Goal: Task Accomplishment & Management: Manage account settings

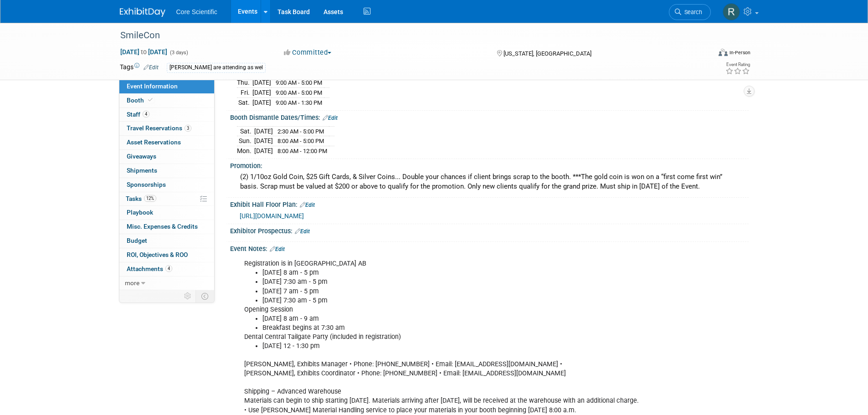
scroll to position [182, 0]
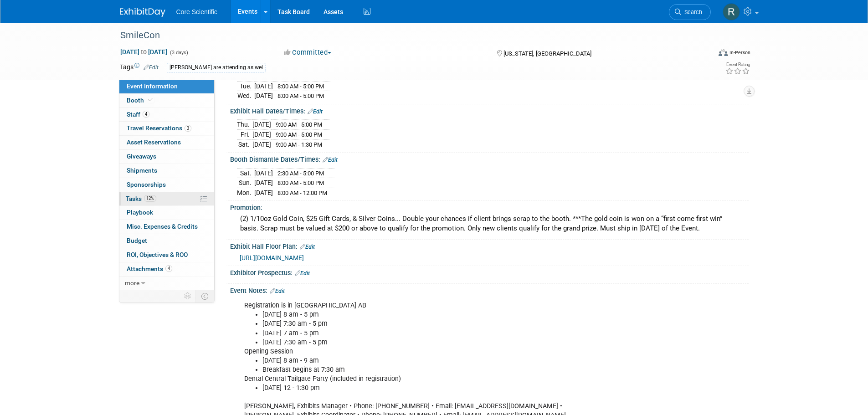
click at [156, 198] on span "12%" at bounding box center [150, 198] width 12 height 7
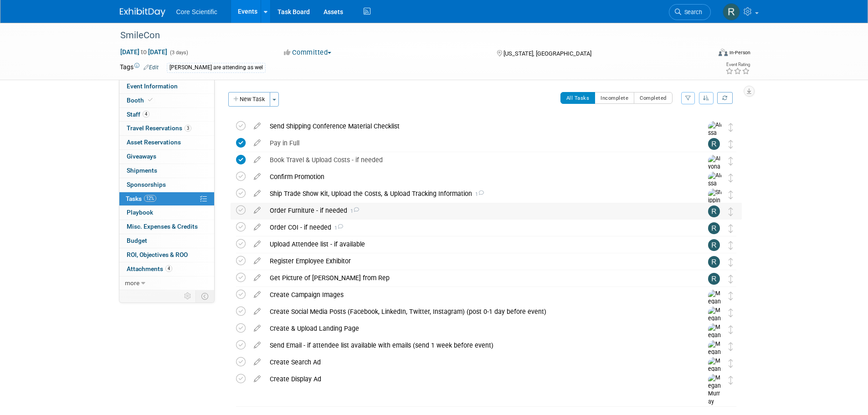
click at [308, 212] on div "Order Furniture - if needed 1" at bounding box center [477, 210] width 425 height 15
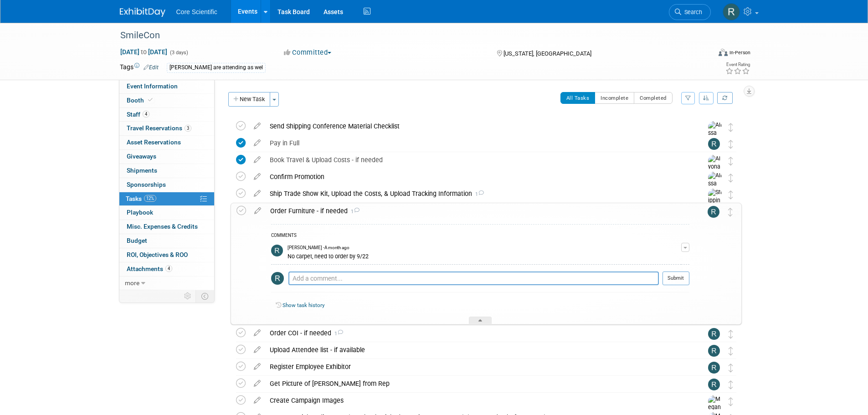
click at [308, 212] on div "Order Furniture - if needed 1" at bounding box center [478, 210] width 424 height 15
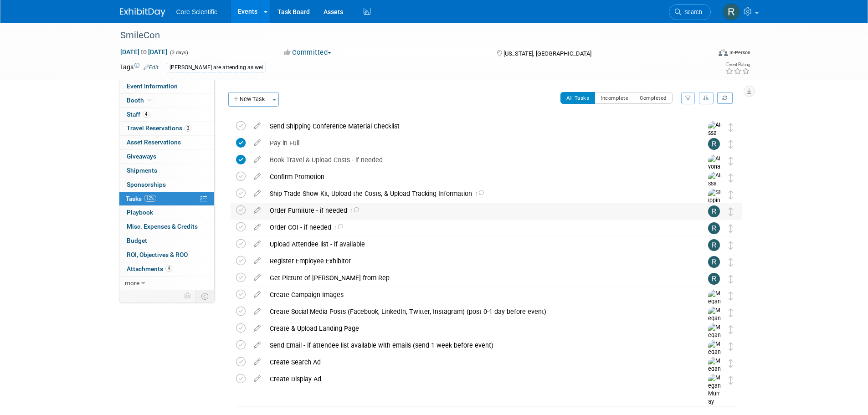
click at [321, 210] on div "Order Furniture - if needed 1" at bounding box center [477, 210] width 425 height 15
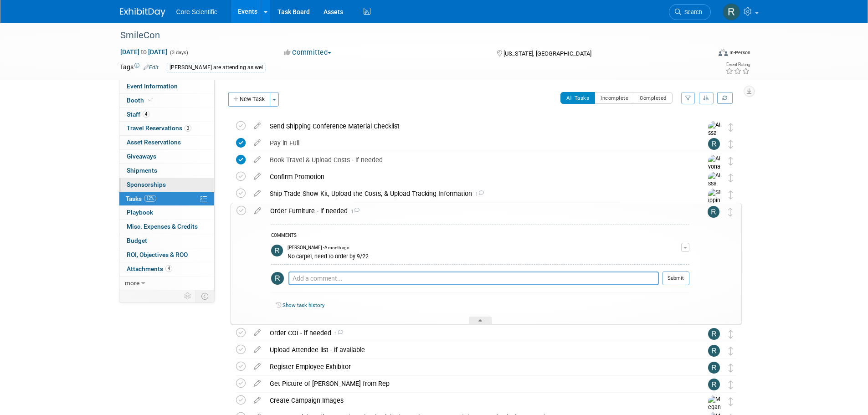
click at [180, 183] on link "0 Sponsorships 0" at bounding box center [166, 185] width 95 height 14
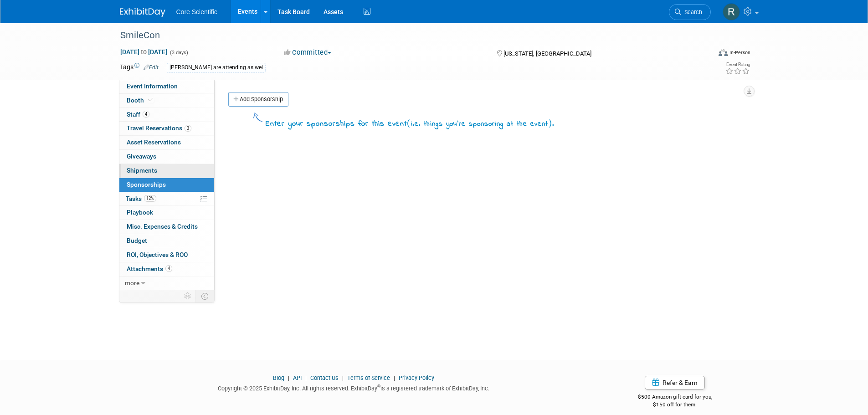
click at [180, 169] on link "0 Shipments 0" at bounding box center [166, 171] width 95 height 14
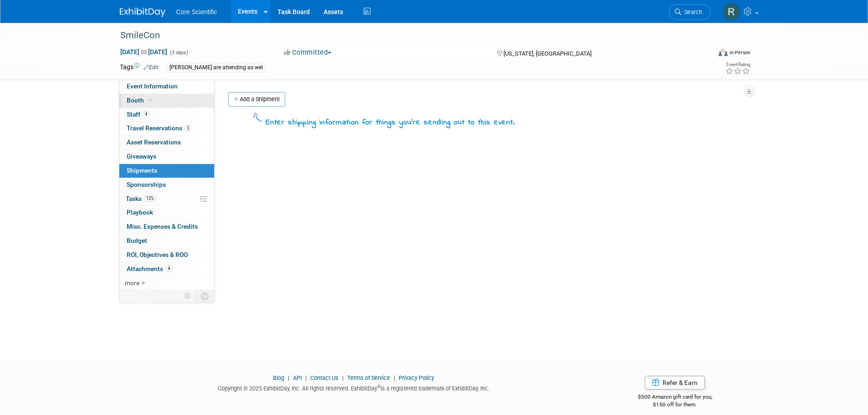
click at [142, 99] on span "Booth" at bounding box center [141, 100] width 28 height 7
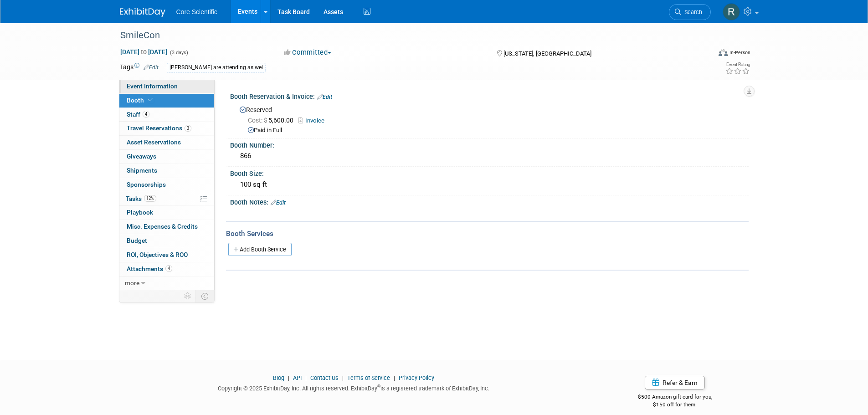
click at [143, 86] on span "Event Information" at bounding box center [152, 86] width 51 height 7
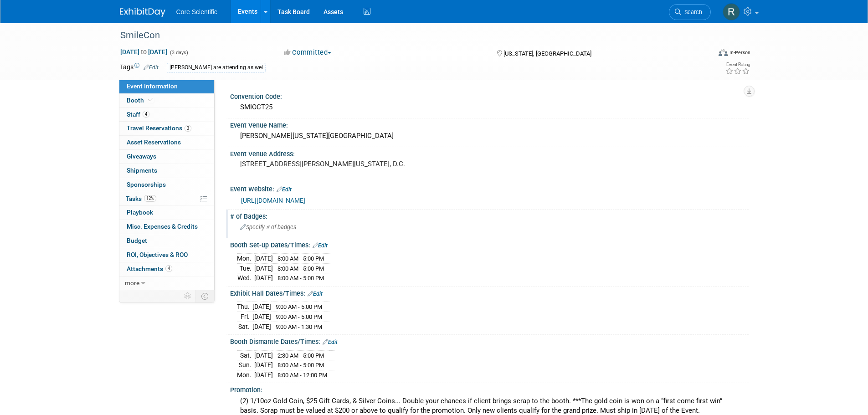
click at [259, 231] on div "Specify # of badges" at bounding box center [489, 227] width 505 height 14
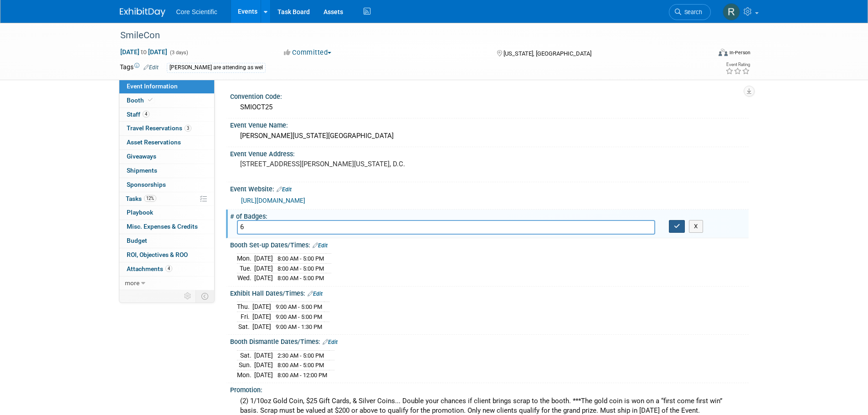
type input "6"
click at [676, 227] on icon "button" at bounding box center [677, 226] width 6 height 6
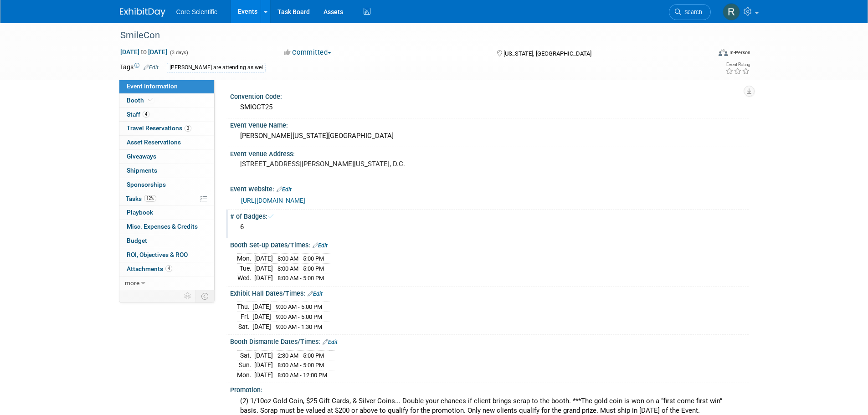
click at [628, 301] on div "Thu. Oct 23, 2025 9:00 AM - 5:00 PM Fri. Oct 24, 2025 9:00 AM - 5:00 PM Sat." at bounding box center [489, 315] width 505 height 32
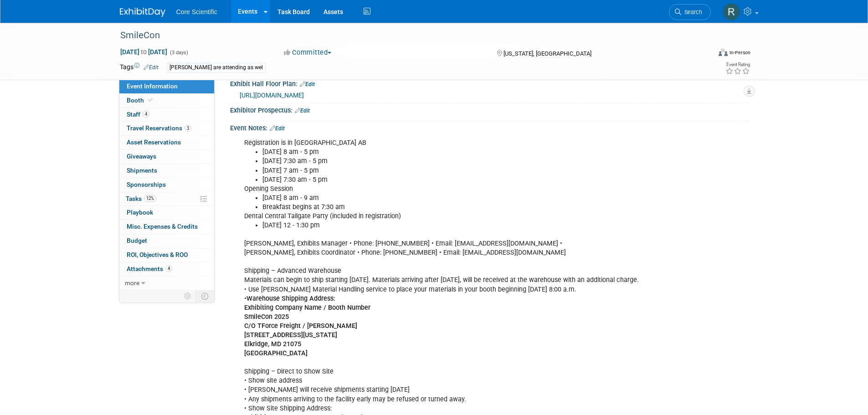
scroll to position [365, 0]
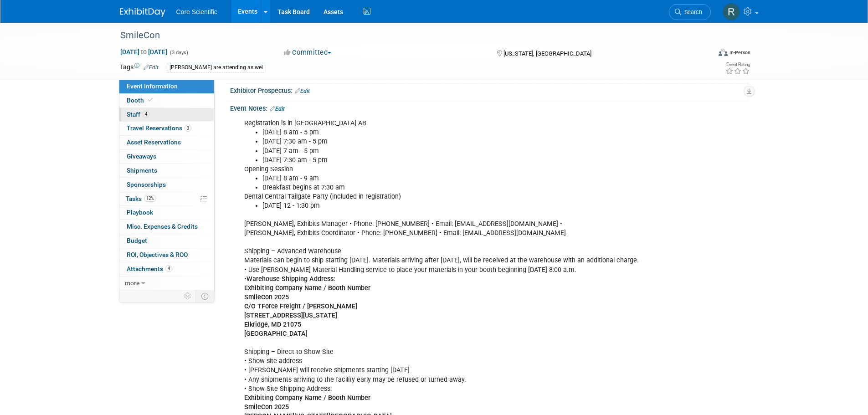
click at [175, 113] on link "4 Staff 4" at bounding box center [166, 115] width 95 height 14
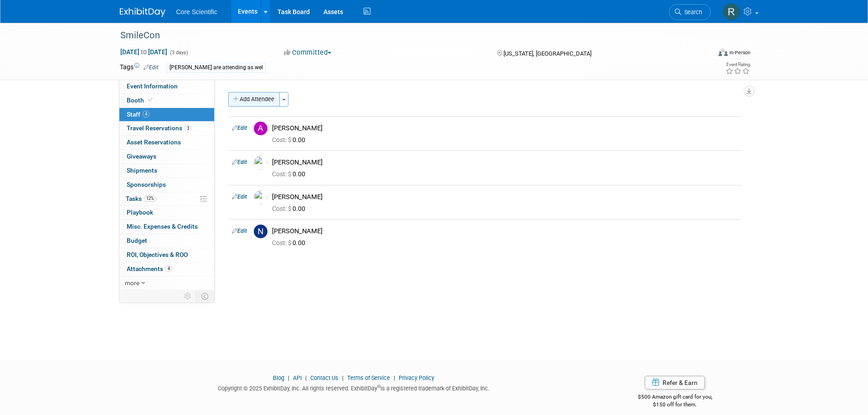
click at [236, 98] on icon "button" at bounding box center [236, 100] width 6 height 6
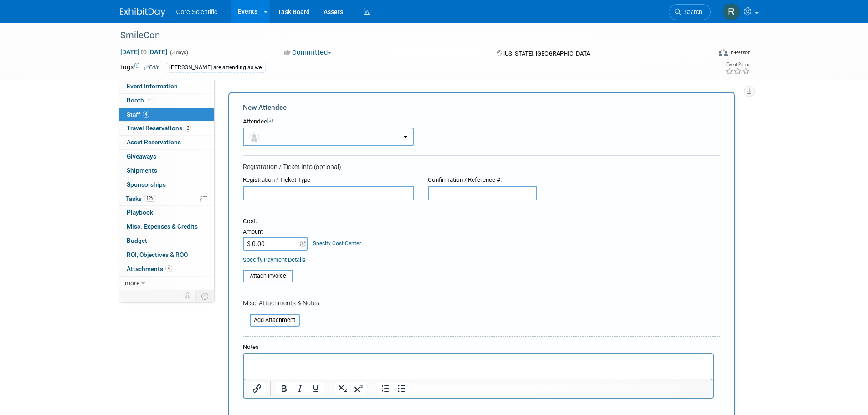
click at [266, 134] on button "button" at bounding box center [328, 137] width 171 height 19
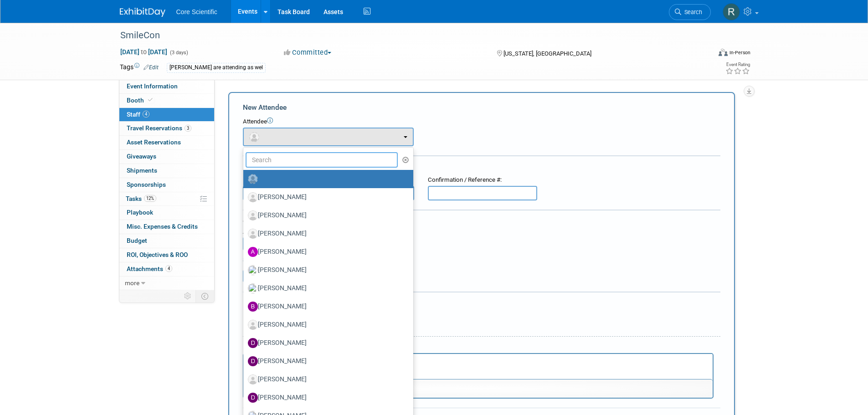
click at [277, 159] on input "text" at bounding box center [322, 159] width 153 height 15
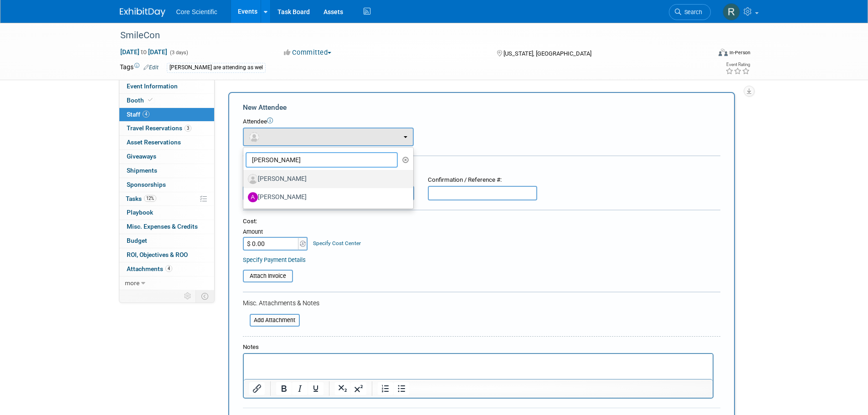
type input "alex"
click at [285, 176] on label "Alex Belshe" at bounding box center [326, 179] width 156 height 15
click at [245, 176] on input "Alex Belshe" at bounding box center [242, 178] width 6 height 6
select select "1dde70f3-78ec-4ae2-b28b-43bb21bbb393"
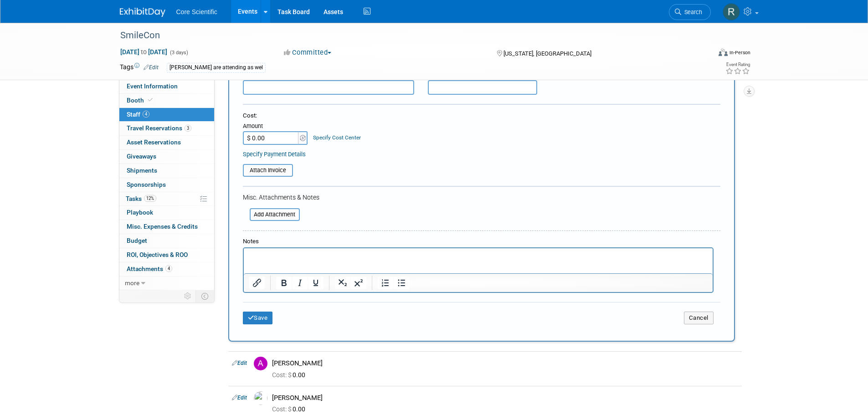
scroll to position [137, 0]
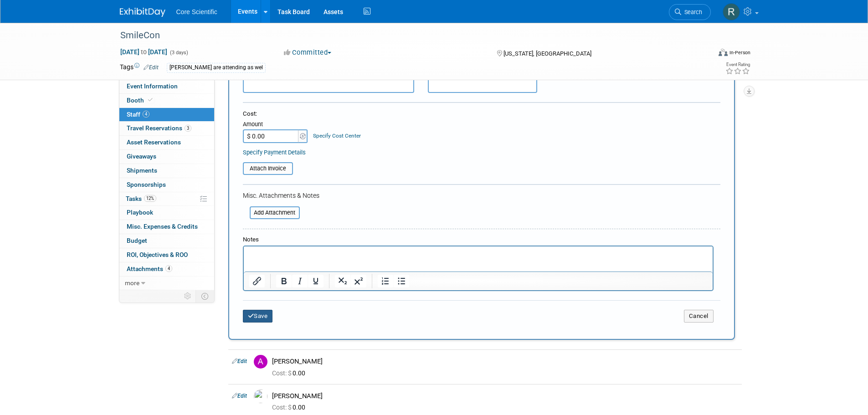
click at [254, 320] on button "Save" at bounding box center [258, 316] width 30 height 13
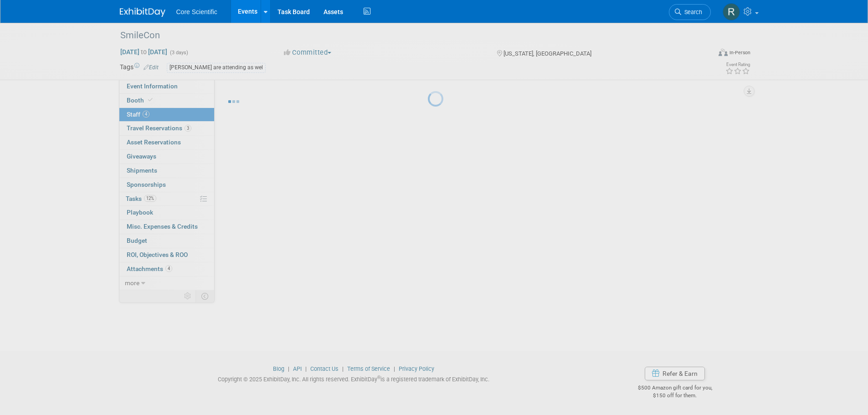
scroll to position [9, 0]
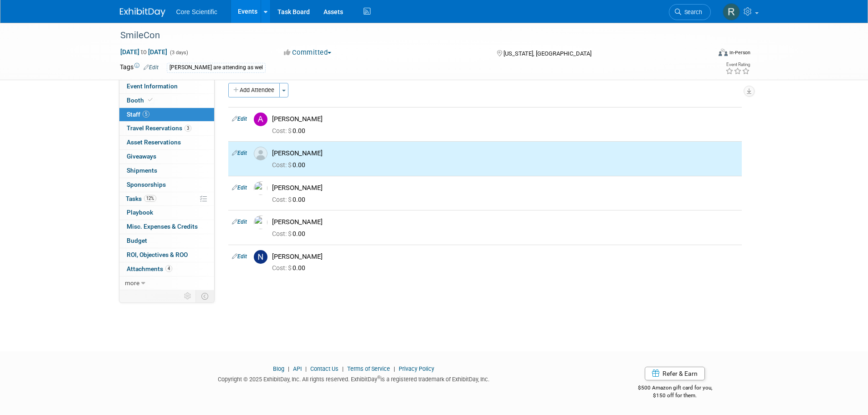
click at [167, 382] on div "Copyright © 2025 ExhibitDay, Inc. All rights reserved. ExhibitDay ® is a regist…" at bounding box center [354, 378] width 469 height 10
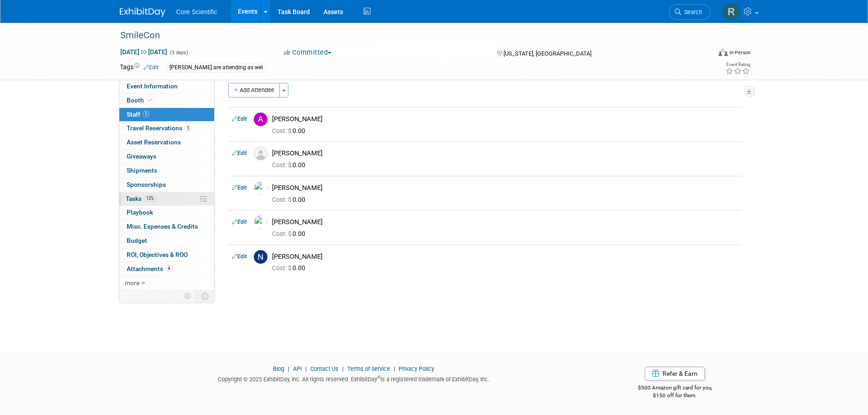
click at [143, 197] on span "Tasks 12%" at bounding box center [141, 198] width 31 height 7
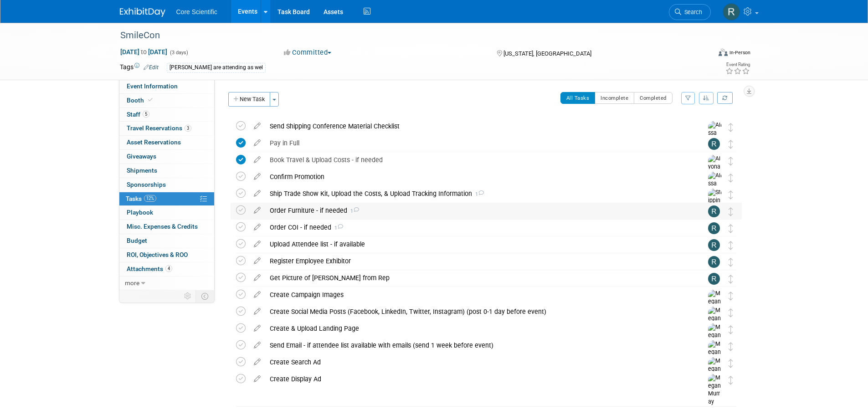
click at [356, 210] on icon at bounding box center [356, 209] width 6 height 5
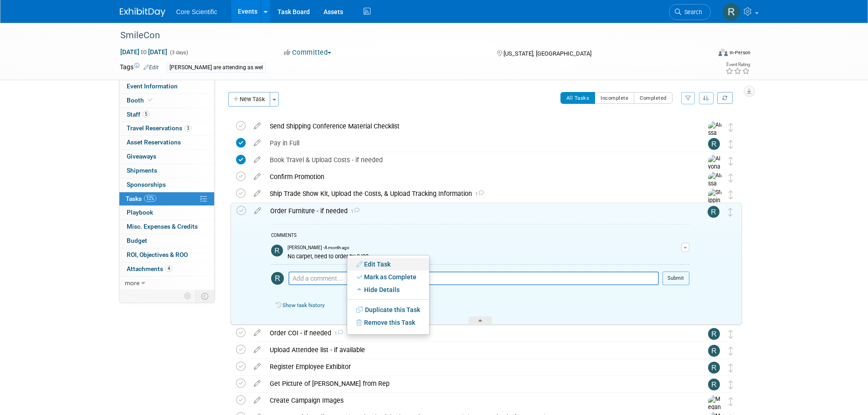
click at [382, 261] on link "Edit Task" at bounding box center [388, 264] width 82 height 13
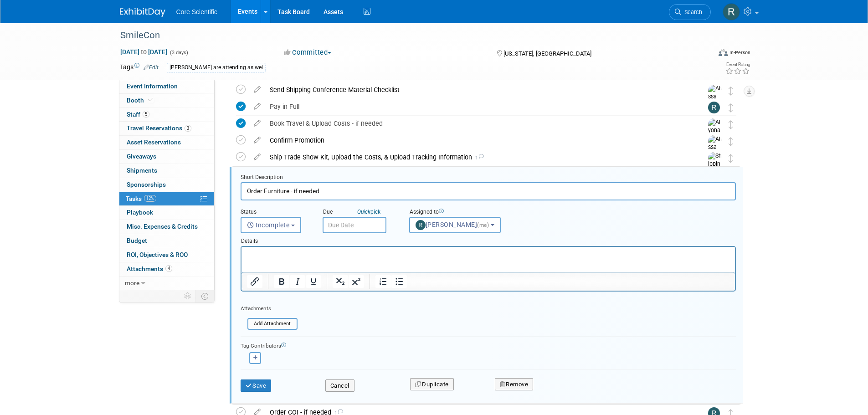
scroll to position [70, 0]
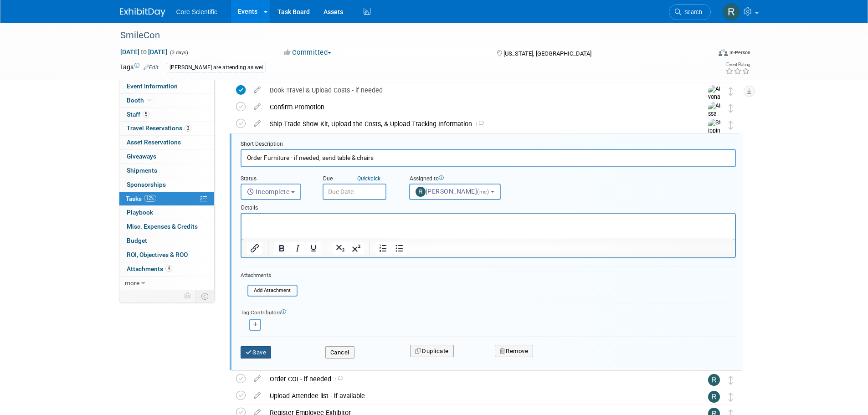
type input "Order Furniture - if needed, send table & chairs"
click at [263, 349] on button "Save" at bounding box center [256, 352] width 31 height 13
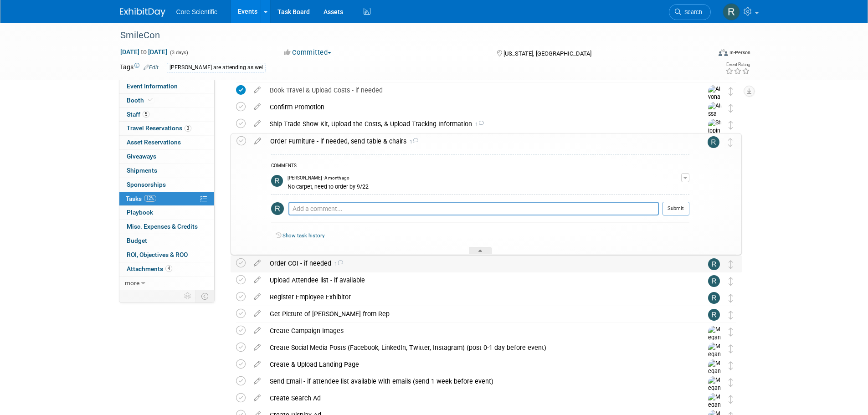
click at [339, 263] on icon at bounding box center [340, 262] width 6 height 5
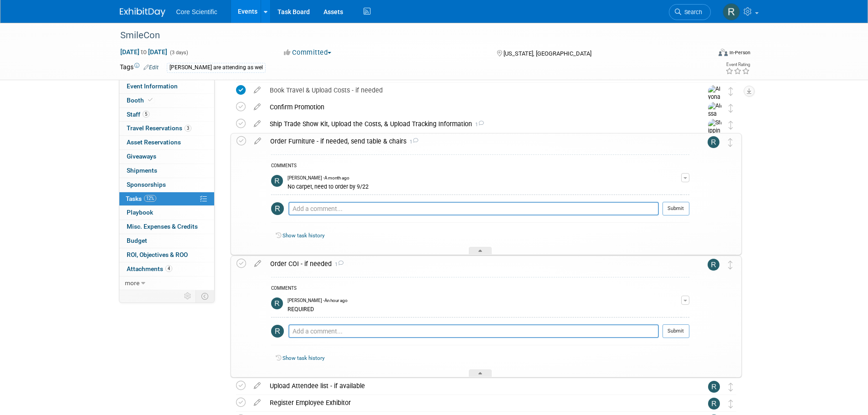
click at [339, 263] on icon at bounding box center [341, 263] width 6 height 5
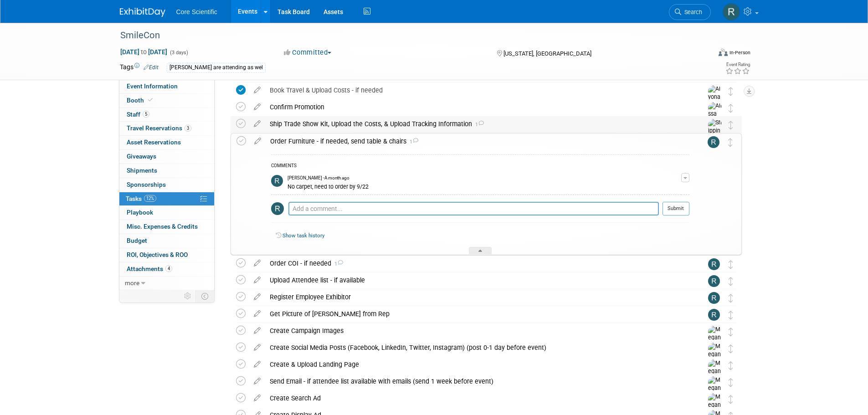
click at [482, 119] on div "Ship Trade Show Kit, Upload the Costs, & Upload Tracking Information 1" at bounding box center [477, 123] width 425 height 15
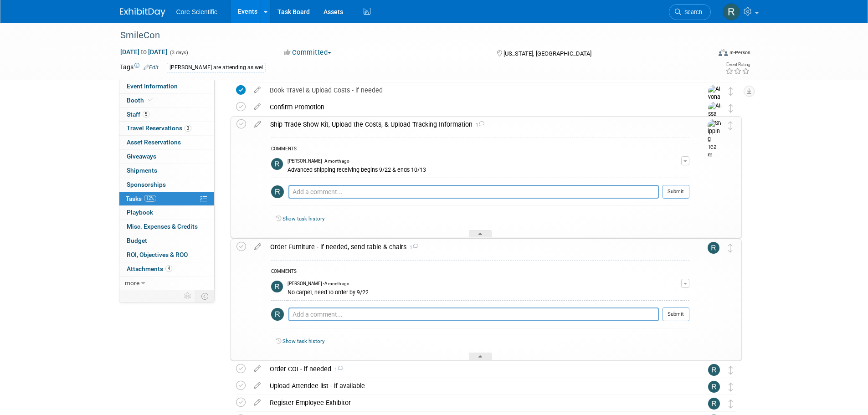
click at [480, 126] on icon at bounding box center [482, 123] width 6 height 5
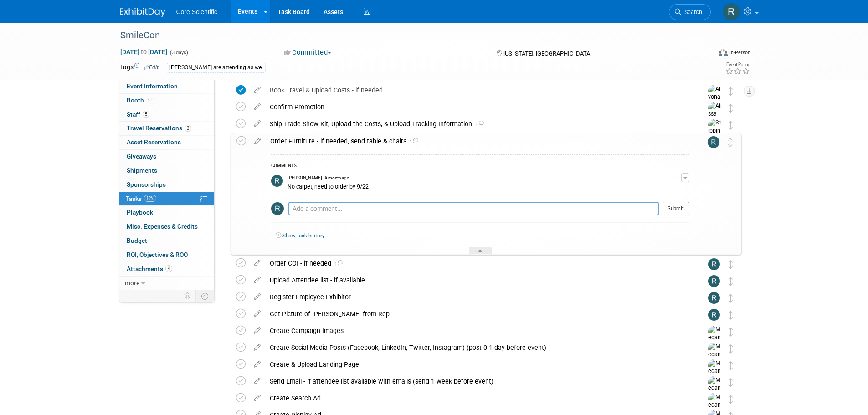
click at [371, 146] on div "Order Furniture - if needed, send table & chairs 1" at bounding box center [478, 141] width 424 height 15
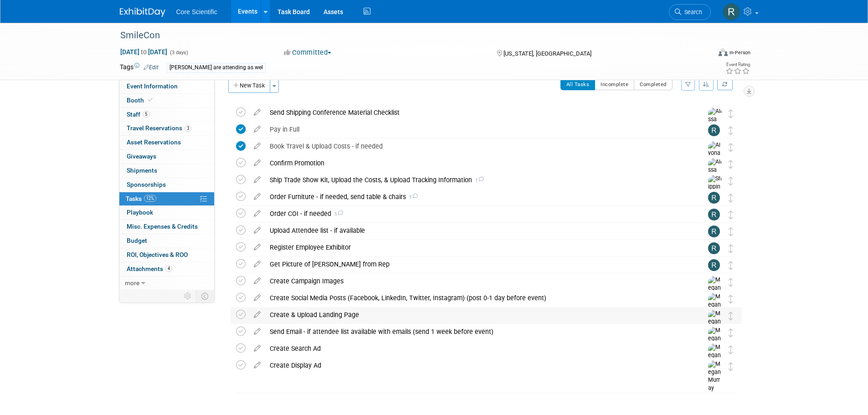
scroll to position [0, 0]
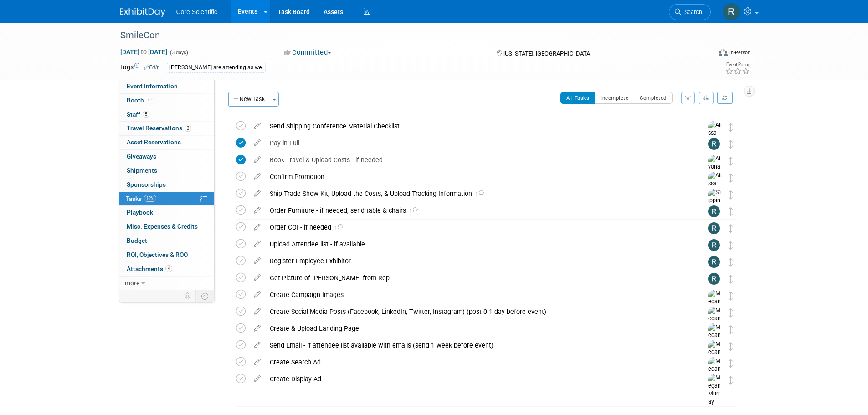
click at [149, 11] on img at bounding box center [143, 12] width 46 height 9
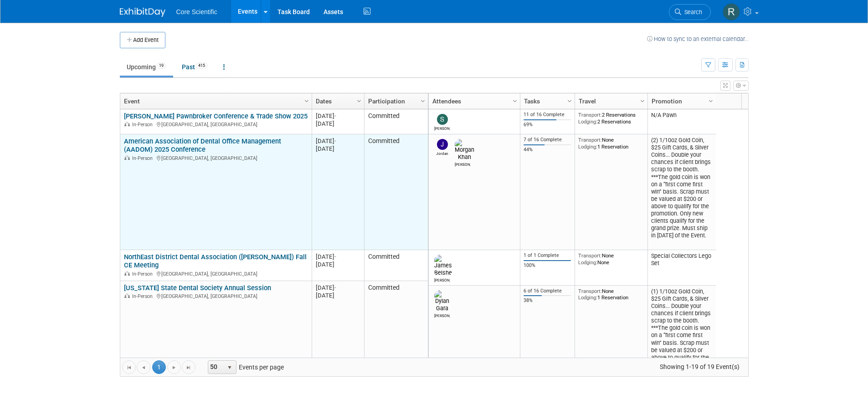
click at [231, 140] on link "American Association of Dental Office Management (AADOM) 2025 Conference" at bounding box center [202, 145] width 157 height 17
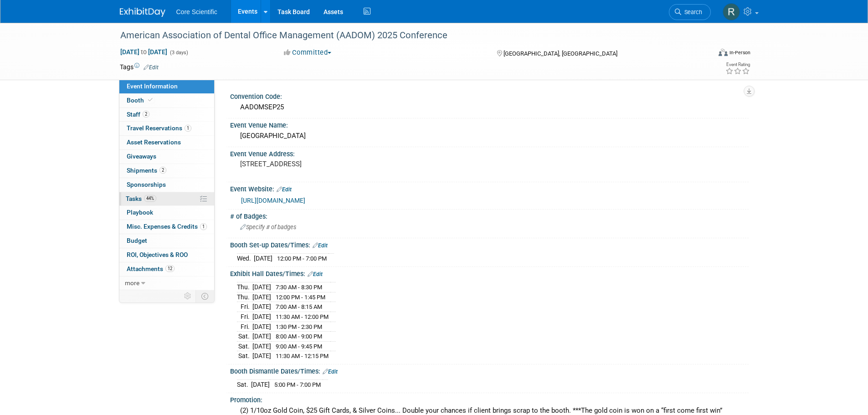
click at [153, 198] on span "44%" at bounding box center [150, 198] width 12 height 7
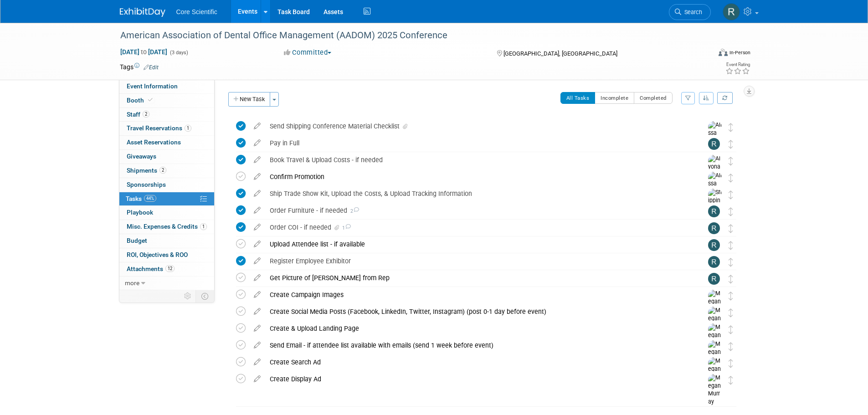
click at [124, 16] on img at bounding box center [143, 12] width 46 height 9
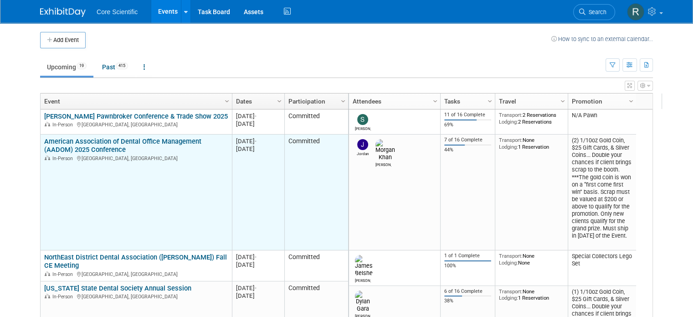
scroll to position [55, 0]
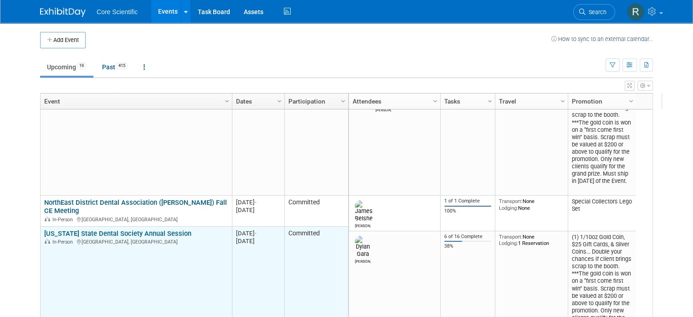
click at [136, 231] on link "[US_STATE] State Dental Society Annual Session" at bounding box center [117, 233] width 147 height 8
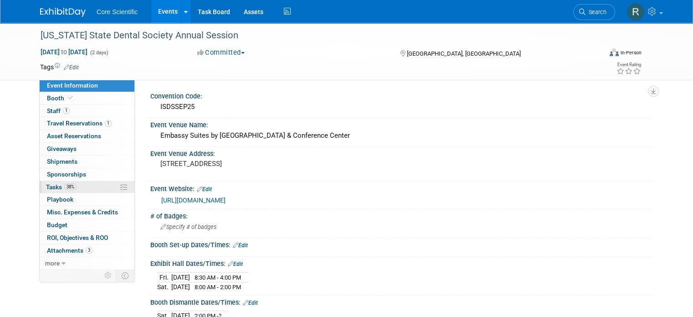
click at [73, 187] on link "38% Tasks 38%" at bounding box center [87, 187] width 95 height 12
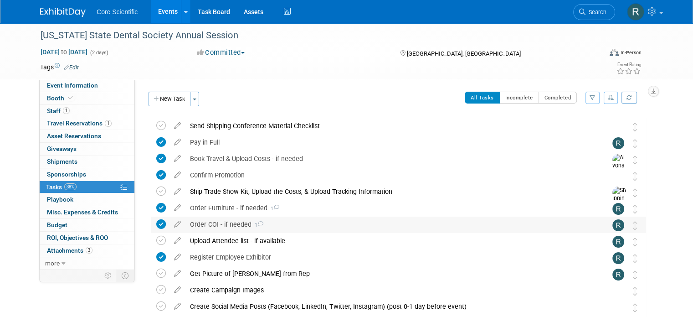
click at [258, 222] on icon at bounding box center [261, 223] width 6 height 5
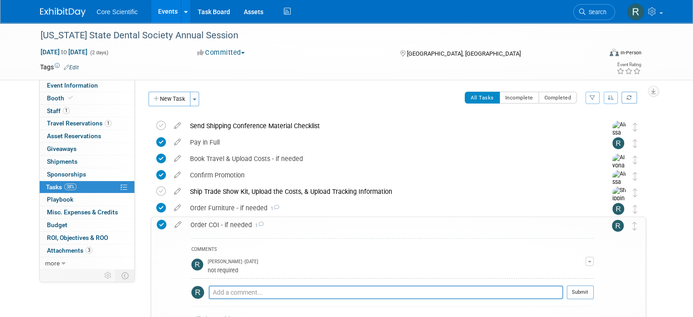
click at [258, 222] on icon at bounding box center [261, 224] width 6 height 5
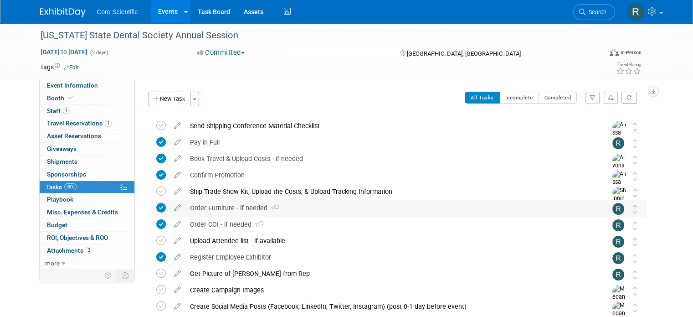
click at [268, 210] on span "1" at bounding box center [274, 209] width 12 height 6
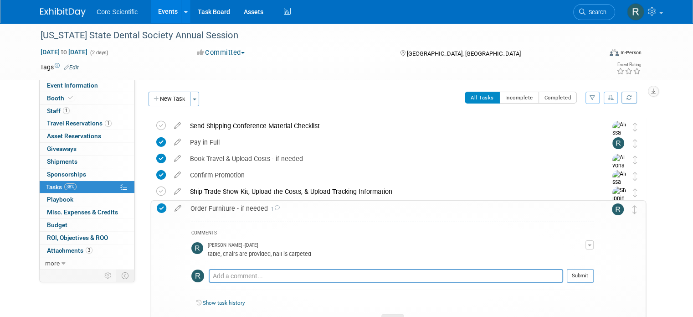
click at [268, 210] on span "1" at bounding box center [274, 209] width 12 height 6
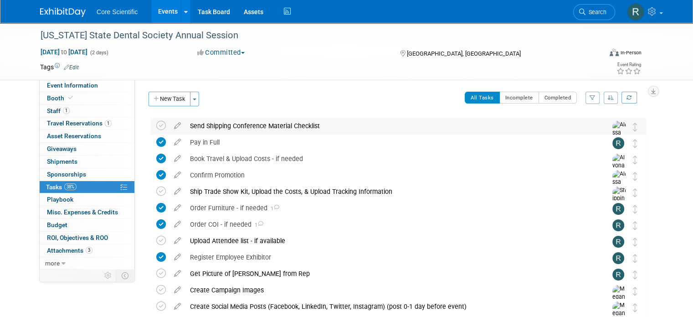
click at [321, 128] on div "Send Shipping Conference Material Checklist" at bounding box center [390, 125] width 409 height 15
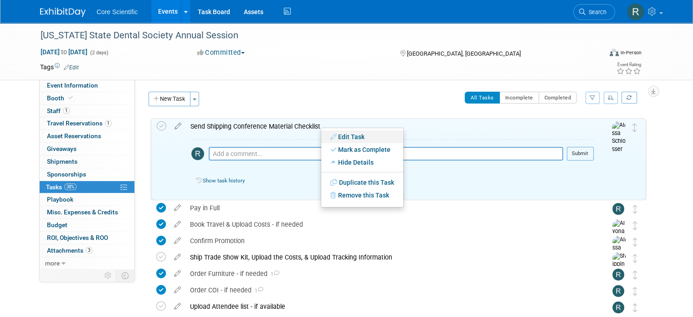
click at [355, 138] on link "Edit Task" at bounding box center [362, 136] width 82 height 13
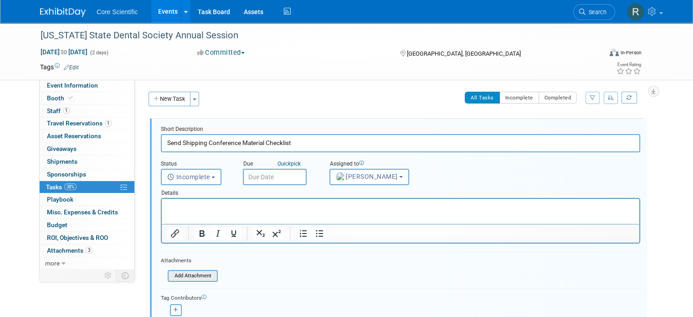
click at [185, 275] on input "file" at bounding box center [170, 276] width 93 height 10
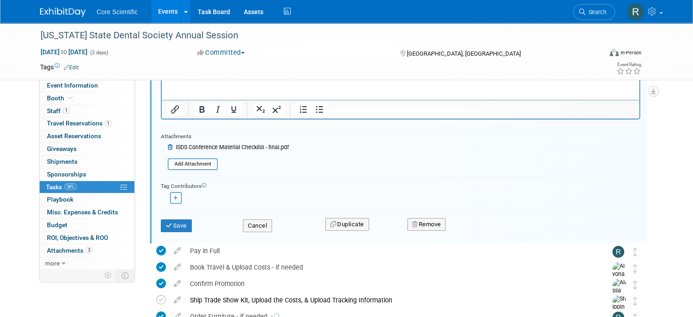
scroll to position [137, 0]
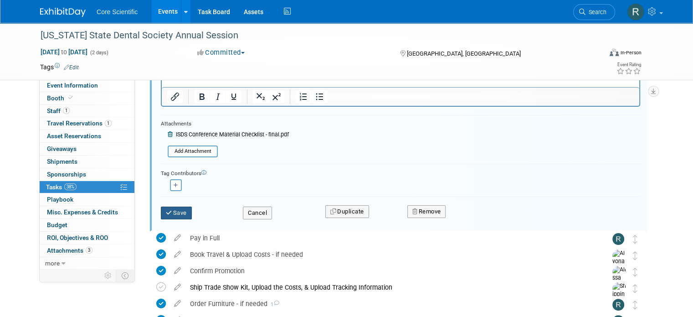
click at [173, 216] on button "Save" at bounding box center [176, 212] width 31 height 13
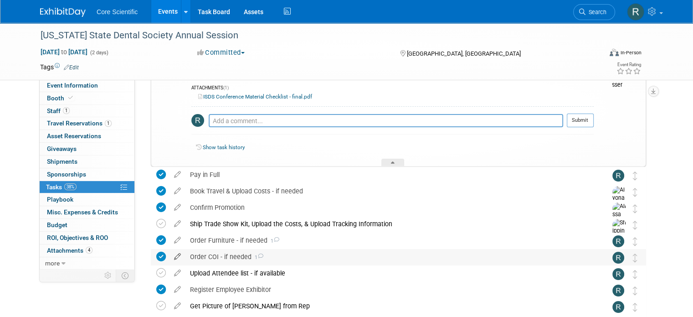
scroll to position [0, 0]
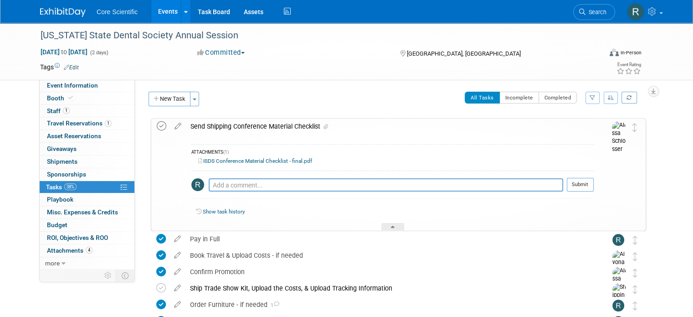
click at [157, 129] on icon at bounding box center [162, 126] width 10 height 10
click at [370, 105] on div "All Tasks Incomplete Completed Filter by Assignee -- Select Assignee -- All una…" at bounding box center [425, 101] width 442 height 19
click at [73, 87] on span "Event Information" at bounding box center [72, 85] width 51 height 7
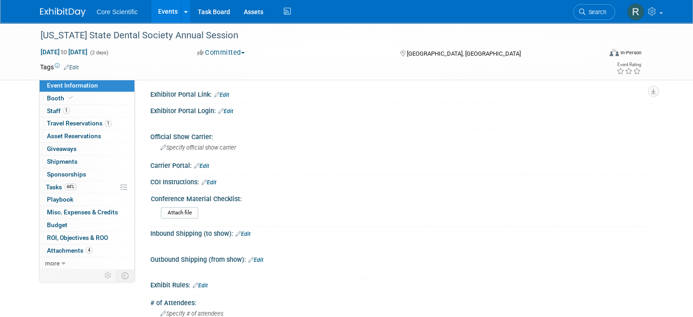
scroll to position [611, 0]
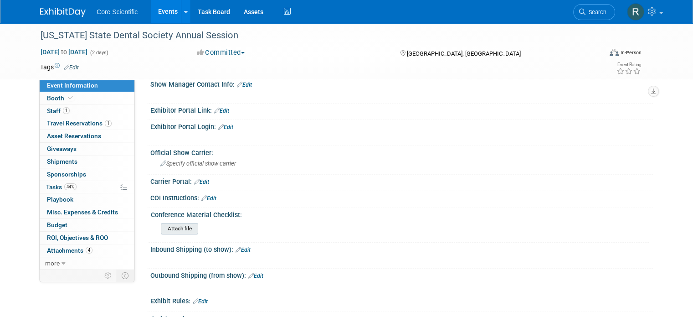
click at [174, 223] on input "file" at bounding box center [136, 228] width 124 height 10
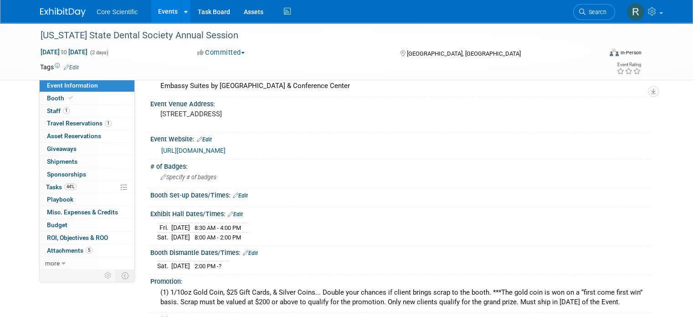
scroll to position [0, 0]
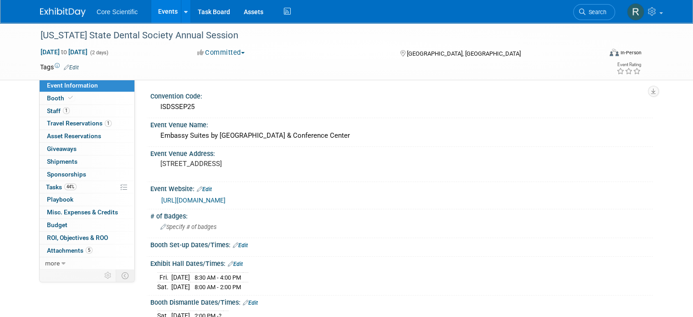
click at [49, 9] on img at bounding box center [63, 12] width 46 height 9
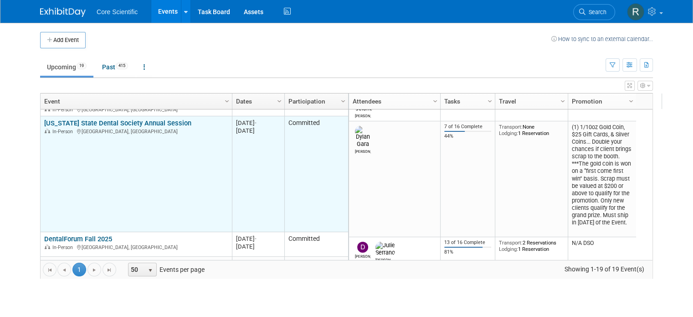
scroll to position [219, 0]
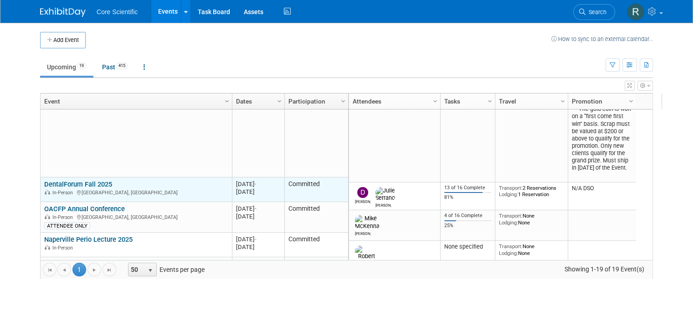
click at [92, 181] on link "DentalForum Fall 2025" at bounding box center [78, 184] width 68 height 8
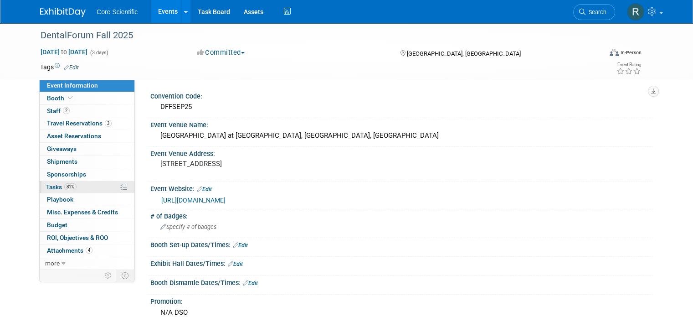
click at [92, 189] on link "81% Tasks 81%" at bounding box center [87, 187] width 95 height 12
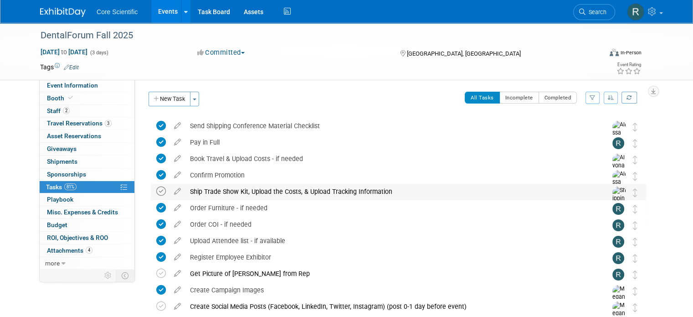
click at [156, 193] on icon at bounding box center [161, 191] width 10 height 10
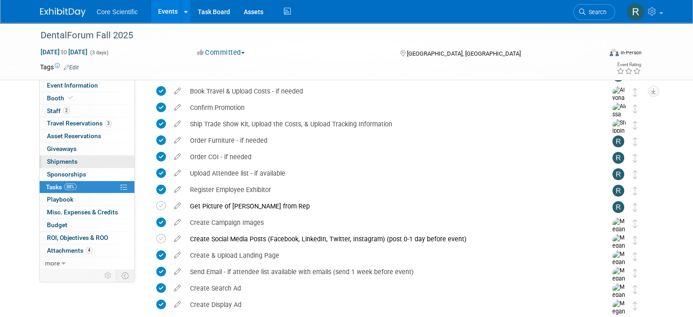
scroll to position [28, 0]
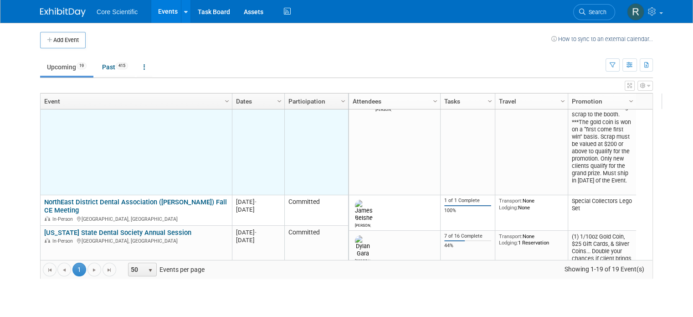
scroll to position [109, 0]
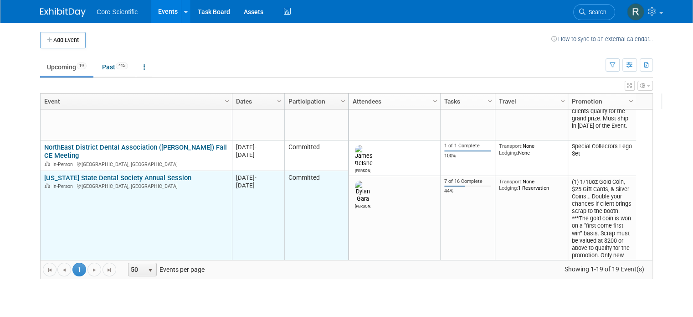
click at [150, 175] on link "[US_STATE] State Dental Society Annual Session" at bounding box center [117, 178] width 147 height 8
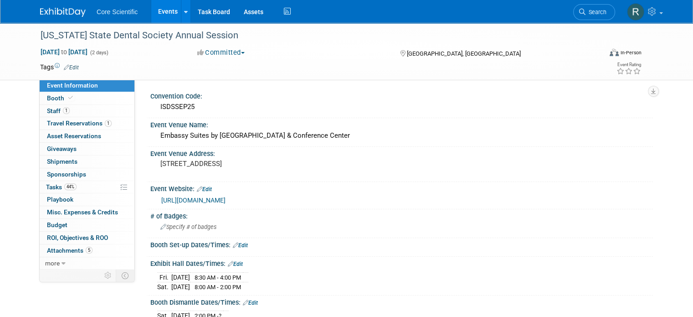
click at [55, 17] on img at bounding box center [63, 12] width 46 height 9
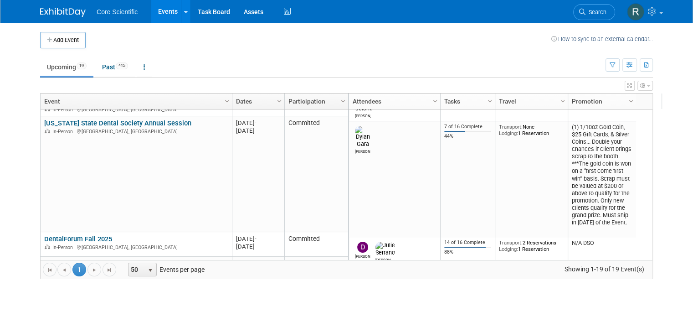
scroll to position [219, 0]
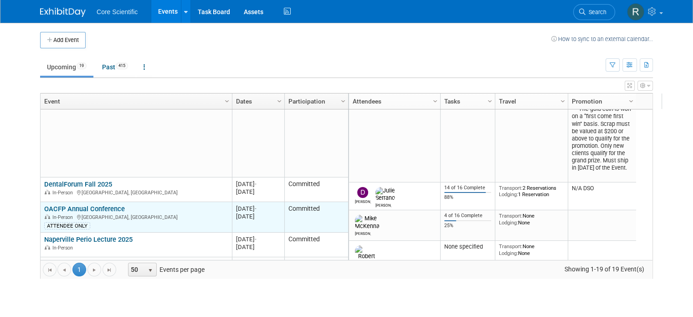
click at [84, 205] on link "OACFP Annual Conference" at bounding box center [84, 209] width 81 height 8
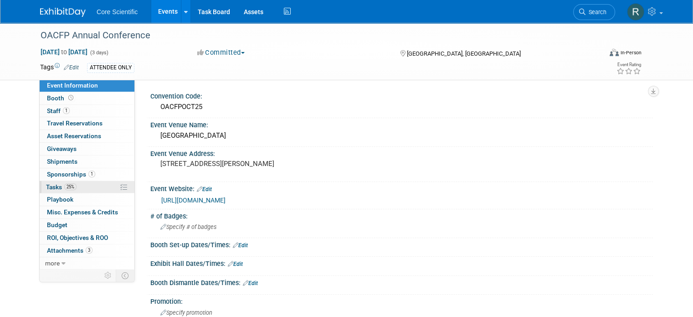
click at [74, 191] on link "25% Tasks 25%" at bounding box center [87, 187] width 95 height 12
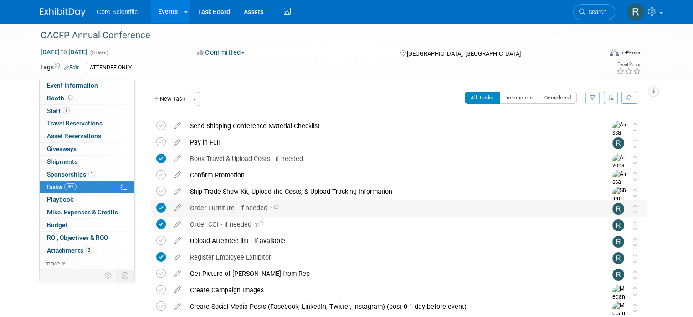
click at [274, 205] on icon at bounding box center [277, 207] width 6 height 5
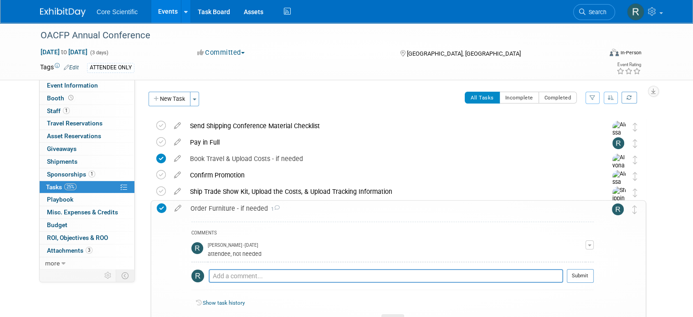
click at [274, 205] on icon at bounding box center [277, 207] width 6 height 5
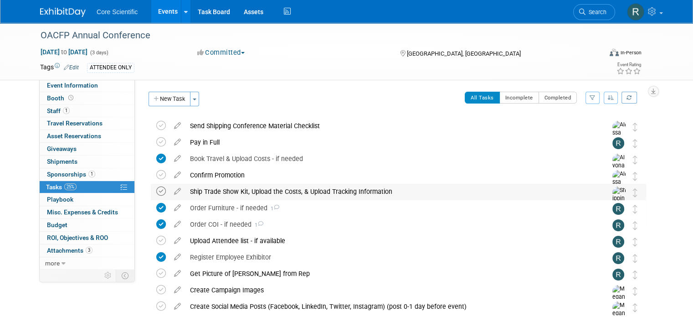
click at [156, 187] on icon at bounding box center [161, 191] width 10 height 10
click at [156, 139] on icon at bounding box center [161, 142] width 10 height 10
click at [280, 129] on div "Send Shipping Conference Material Checklist" at bounding box center [390, 125] width 409 height 15
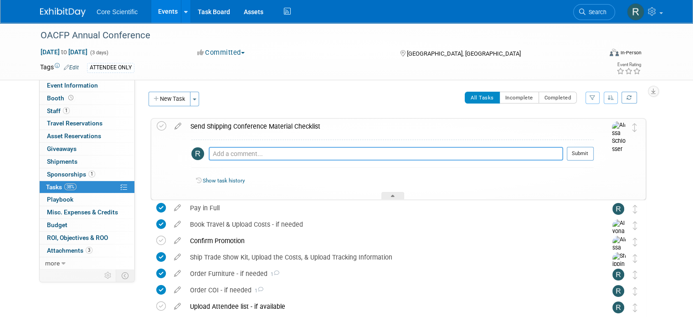
click at [291, 157] on textarea at bounding box center [386, 154] width 355 height 14
type textarea "not needed, attendee only"
click at [583, 152] on button "Submit" at bounding box center [580, 154] width 27 height 14
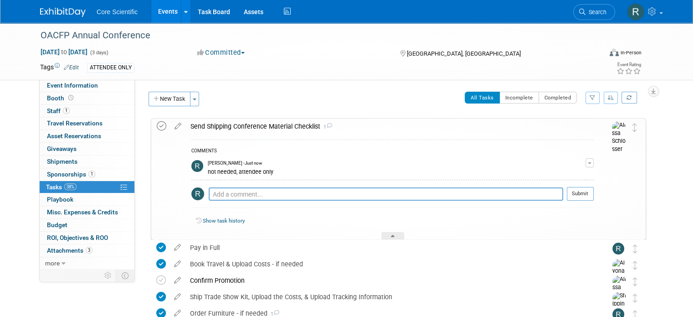
click at [157, 125] on icon at bounding box center [162, 126] width 10 height 10
click at [142, 225] on div "OACFP Annual Conference Niagara-on-the-Lake, Canada Oct 7, 2025 to Oct 9, 2025 …" at bounding box center [394, 319] width 505 height 408
click at [270, 281] on div "Confirm Promotion" at bounding box center [390, 280] width 409 height 15
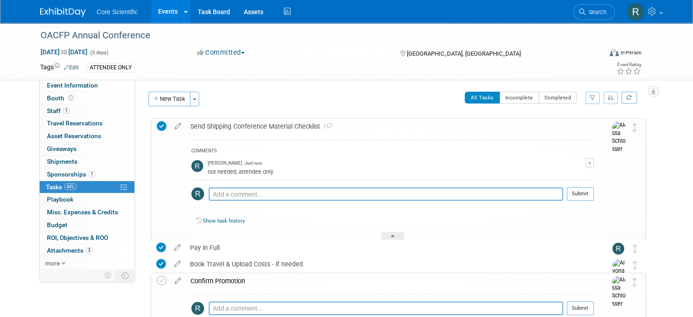
click at [267, 284] on div "Confirm Promotion" at bounding box center [390, 280] width 408 height 15
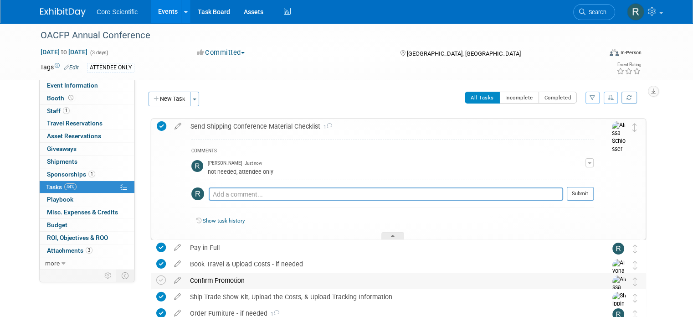
click at [264, 282] on div "Confirm Promotion" at bounding box center [390, 280] width 409 height 15
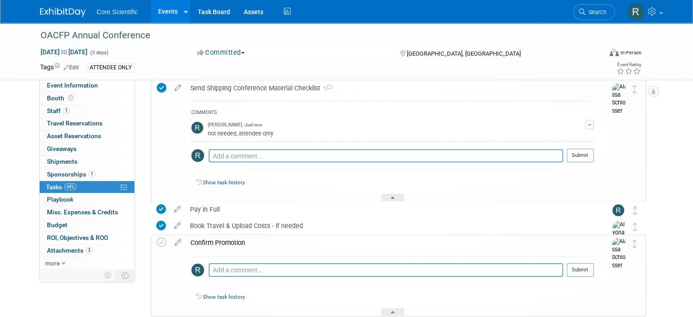
scroll to position [91, 0]
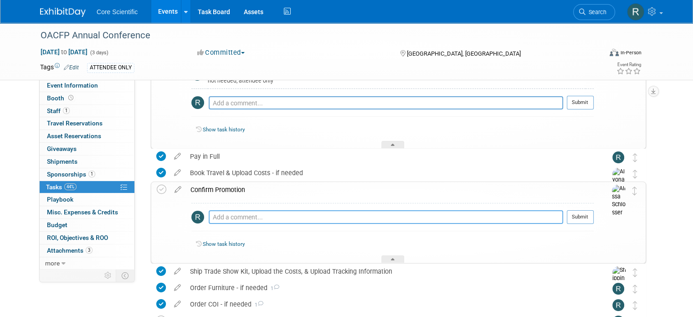
click at [252, 214] on textarea at bounding box center [386, 217] width 355 height 14
type textarea "attendee only"
drag, startPoint x: 593, startPoint y: 220, endPoint x: 316, endPoint y: 226, distance: 277.2
click at [593, 220] on button "Submit" at bounding box center [580, 217] width 27 height 14
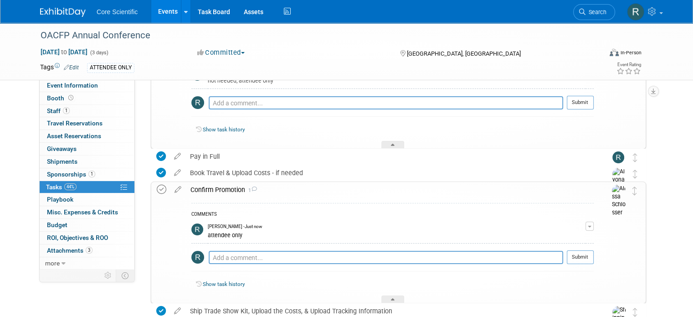
click at [157, 189] on icon at bounding box center [162, 190] width 10 height 10
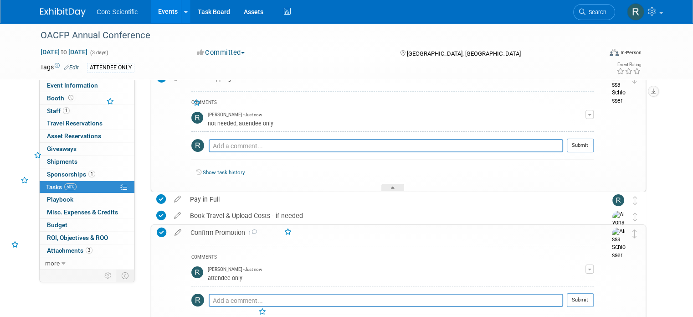
scroll to position [0, 0]
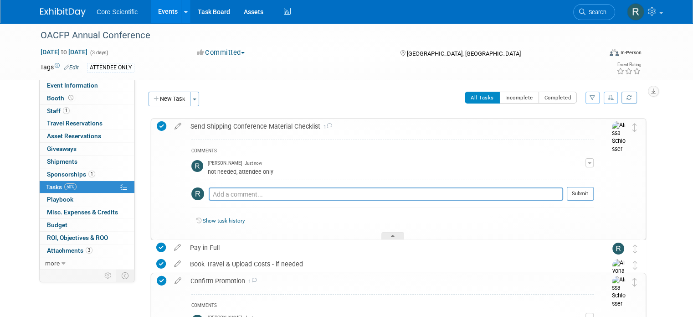
click at [235, 125] on div "Send Shipping Conference Material Checklist 1" at bounding box center [390, 126] width 408 height 15
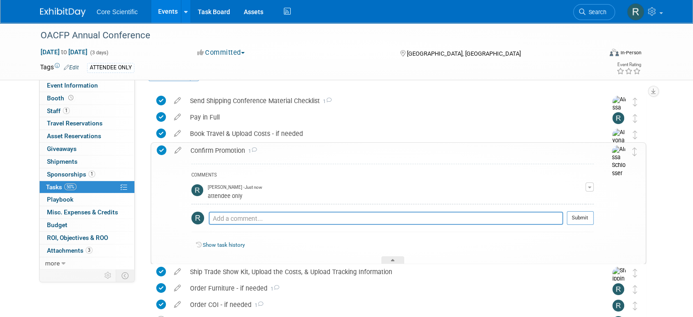
scroll to position [46, 0]
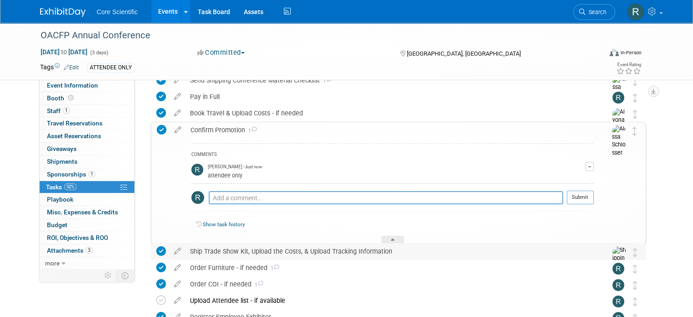
click at [277, 251] on div "Ship Trade Show Kit, Upload the Costs, & Upload Tracking Information" at bounding box center [390, 250] width 409 height 15
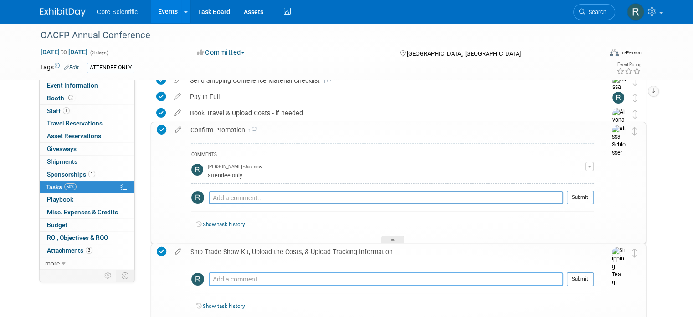
click at [270, 275] on textarea at bounding box center [386, 279] width 355 height 14
type textarea "attendee only, not needed"
click at [593, 281] on button "Submit" at bounding box center [580, 279] width 27 height 14
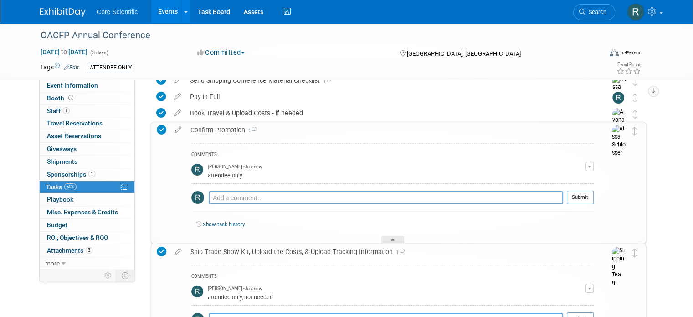
click at [311, 134] on div "Confirm Promotion 1" at bounding box center [390, 129] width 408 height 15
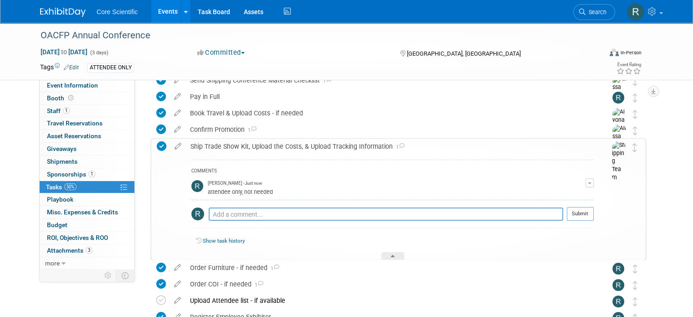
click at [58, 21] on div "Core Scientific Events Add Event Bulk Upload Events Shareable Event Boards Rece…" at bounding box center [346, 11] width 613 height 23
click at [57, 13] on img at bounding box center [63, 12] width 46 height 9
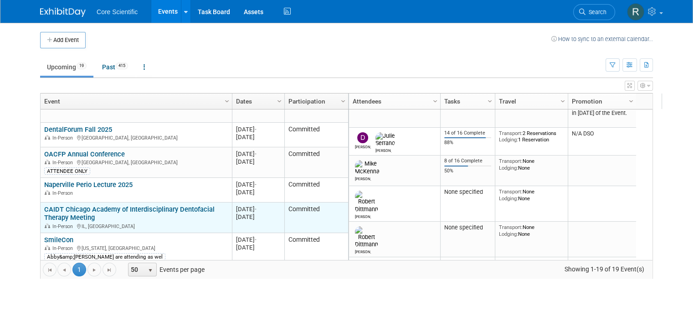
scroll to position [328, 0]
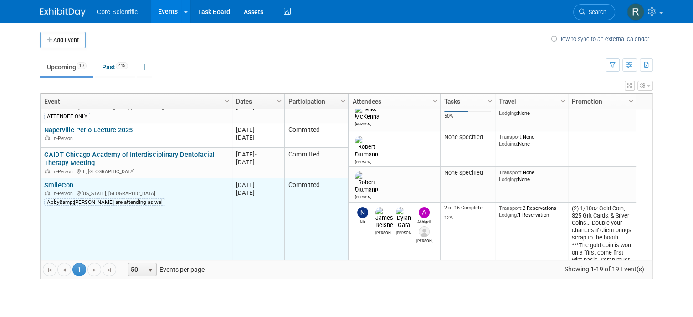
click at [54, 186] on link "SmileCon" at bounding box center [58, 185] width 29 height 8
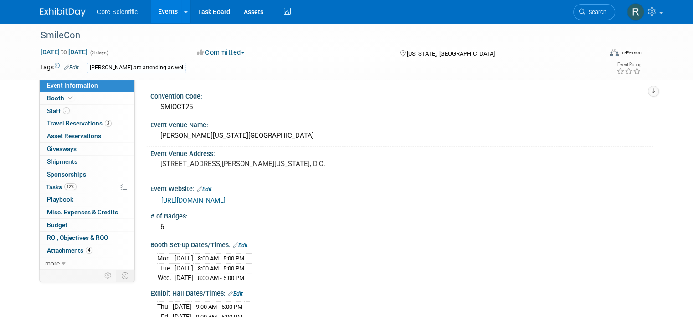
click at [54, 186] on span "Tasks 12%" at bounding box center [61, 186] width 31 height 7
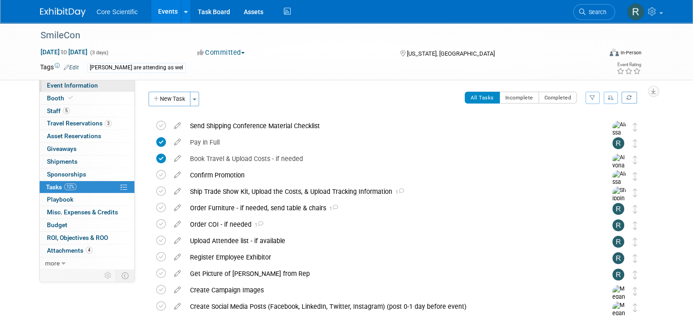
click at [71, 83] on span "Event Information" at bounding box center [72, 85] width 51 height 7
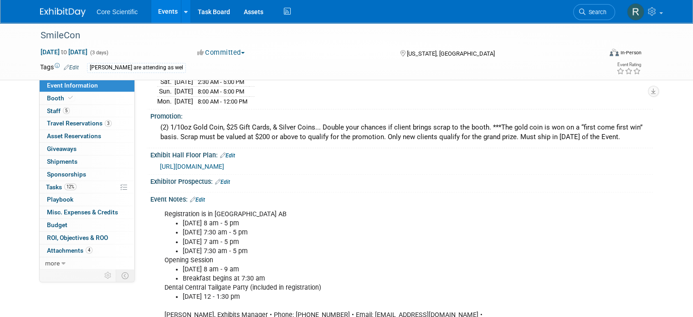
scroll to position [365, 0]
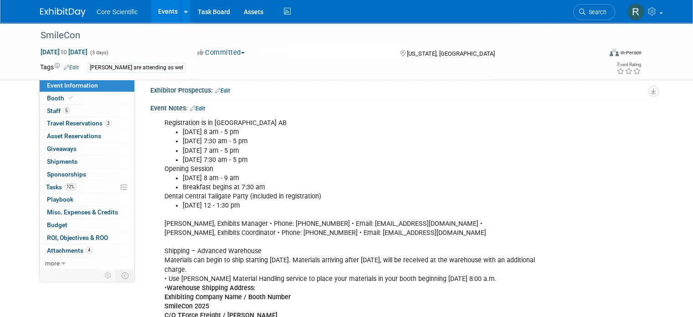
click at [69, 65] on link "Edit" at bounding box center [71, 67] width 15 height 6
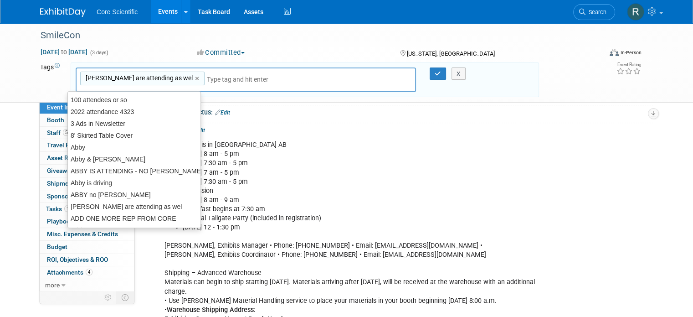
click at [177, 73] on div "Abby&Alex are attending as wel ×" at bounding box center [142, 79] width 124 height 14
type input "Abby&Alex are attending as wel"
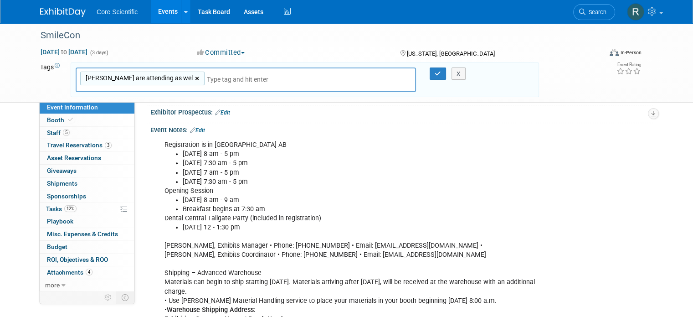
click at [195, 76] on link "×" at bounding box center [198, 78] width 6 height 10
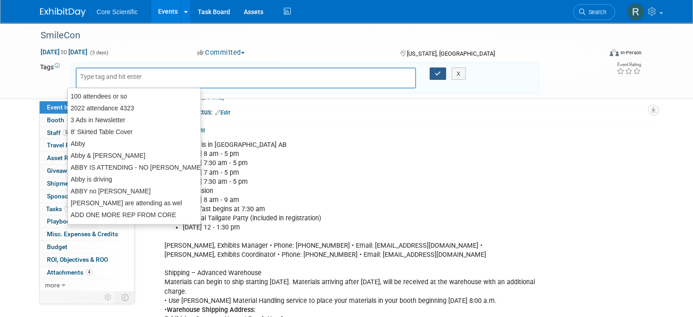
click at [439, 75] on icon "button" at bounding box center [438, 74] width 6 height 6
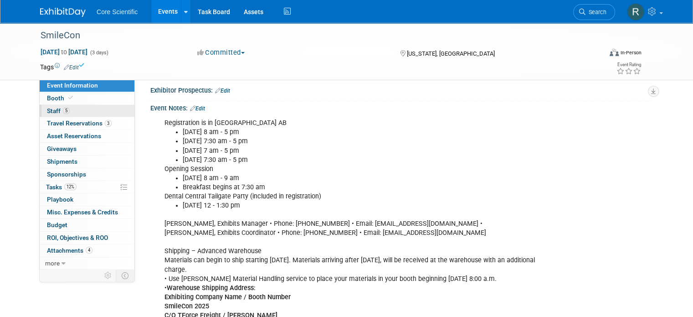
click at [63, 113] on span "5" at bounding box center [66, 110] width 7 height 7
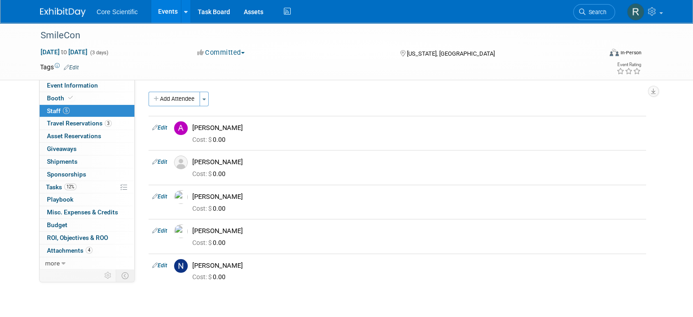
click at [40, 17] on div "Core Scientific Events Add Event Bulk Upload Events Shareable Event Boards Rece…" at bounding box center [346, 11] width 613 height 23
click at [45, 12] on img at bounding box center [63, 12] width 46 height 9
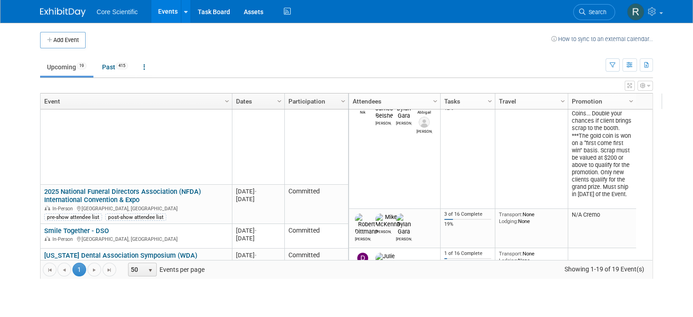
scroll to position [492, 0]
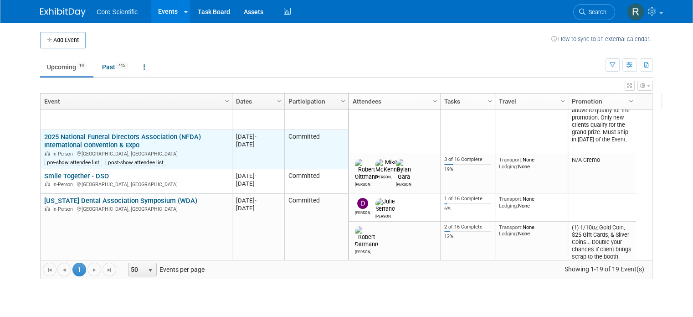
click at [129, 142] on link "2025 National Funeral Directors Association (NFDA) International Convention & E…" at bounding box center [122, 141] width 157 height 17
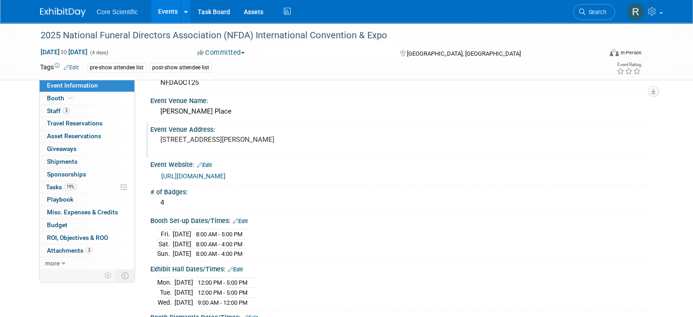
scroll to position [91, 0]
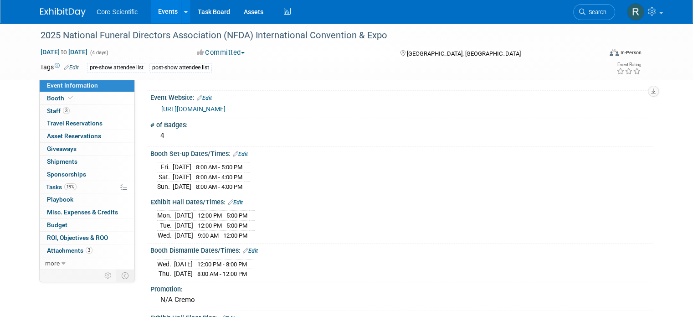
click at [237, 153] on link "Edit" at bounding box center [240, 154] width 15 height 6
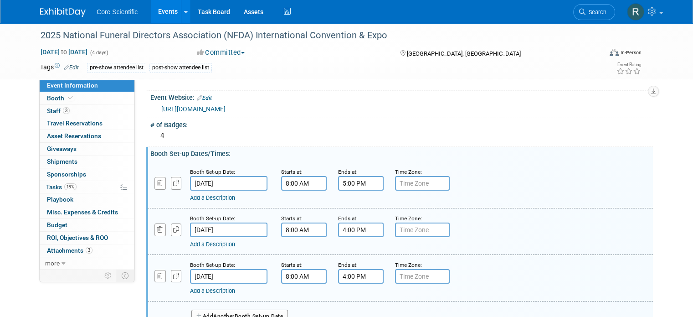
click at [338, 181] on input "5:00 PM" at bounding box center [361, 183] width 46 height 15
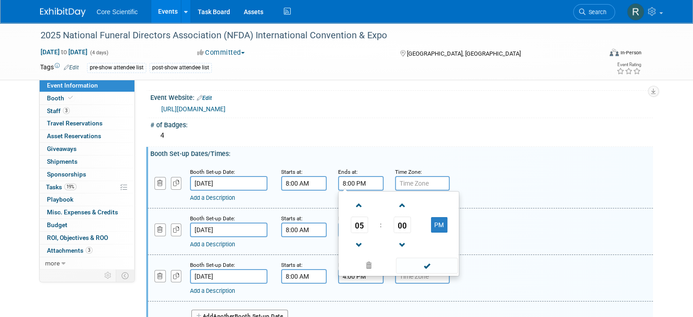
click at [425, 275] on input "text" at bounding box center [422, 276] width 55 height 15
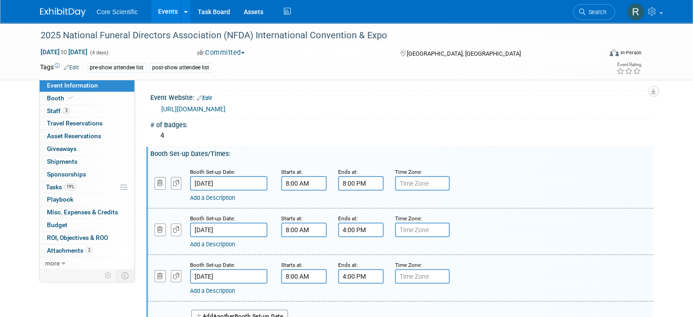
click at [529, 217] on div "Add a Description Description:" at bounding box center [400, 230] width 519 height 35
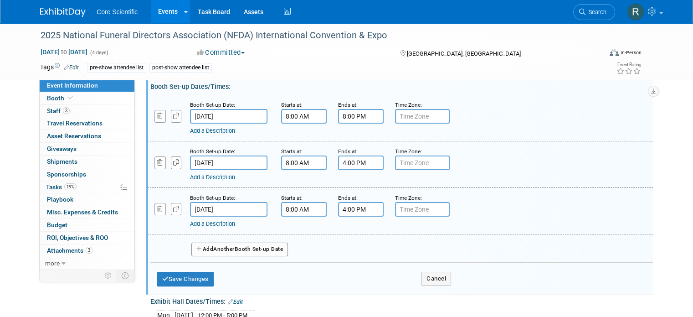
scroll to position [137, 0]
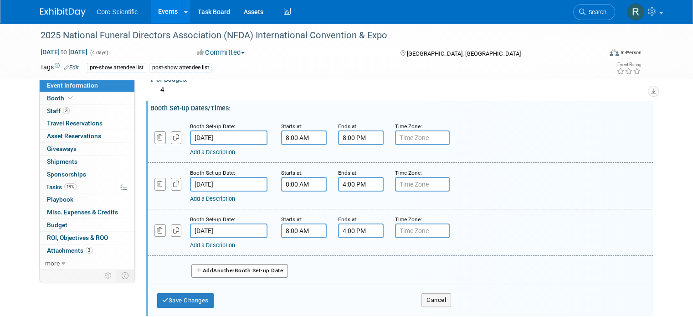
click at [343, 139] on input "8:00 PM" at bounding box center [361, 137] width 46 height 15
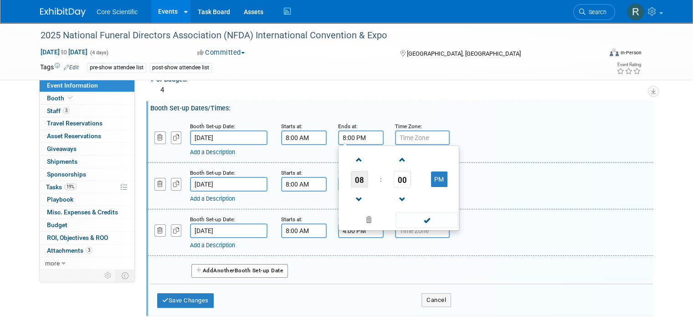
click at [354, 180] on span "08" at bounding box center [359, 179] width 17 height 16
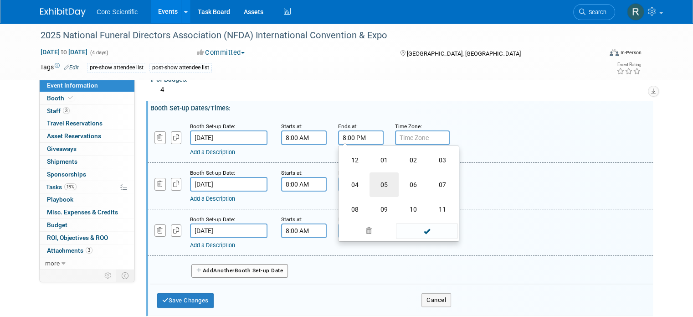
click at [376, 186] on td "05" at bounding box center [384, 184] width 29 height 25
type input "5:00 PM"
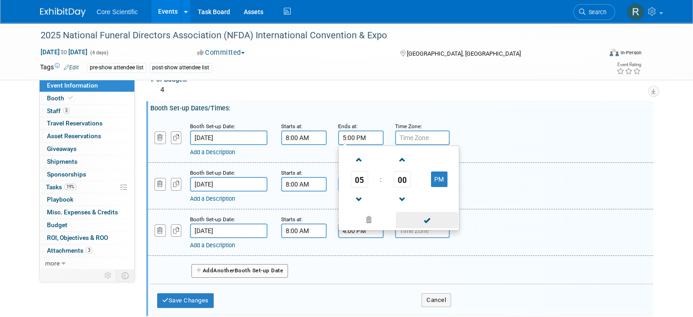
click at [408, 216] on span at bounding box center [427, 220] width 62 height 16
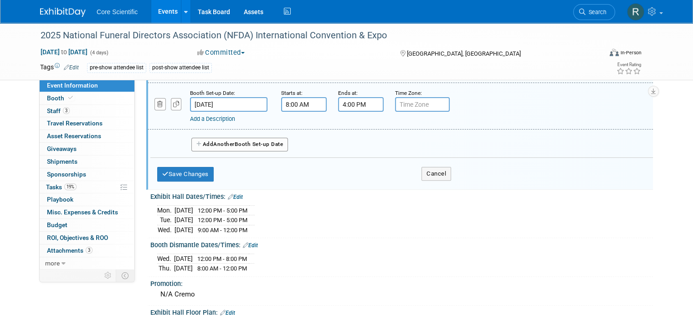
scroll to position [274, 0]
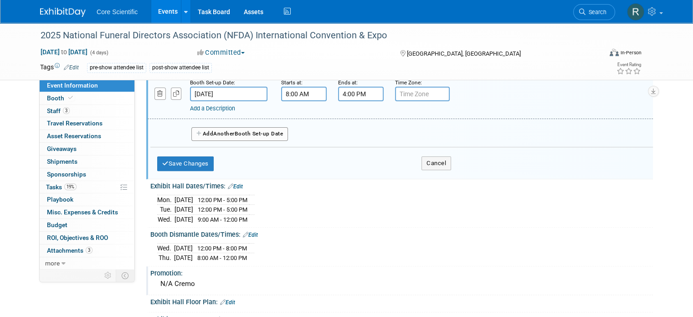
click at [389, 266] on div "Promotion:" at bounding box center [401, 271] width 503 height 11
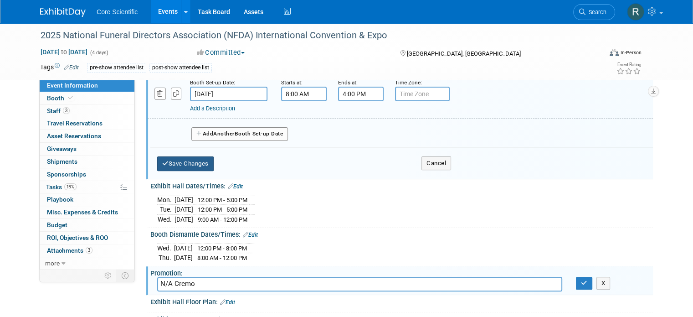
click at [172, 162] on button "Save Changes" at bounding box center [185, 163] width 57 height 15
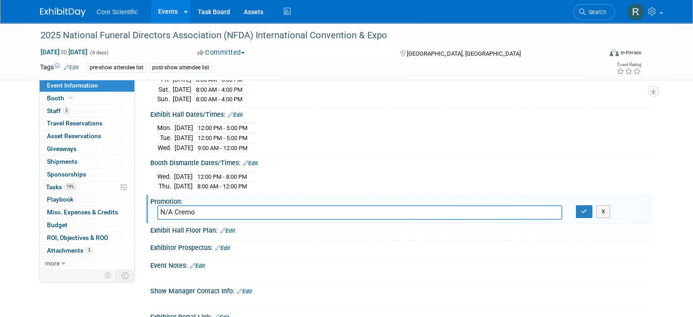
scroll to position [182, 0]
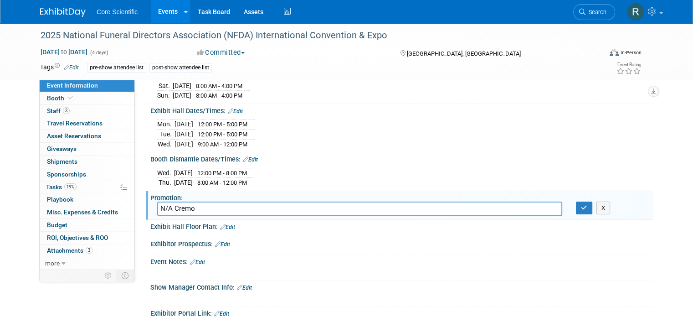
click at [222, 250] on div at bounding box center [403, 250] width 486 height 1
click at [221, 241] on link "Edit" at bounding box center [222, 244] width 15 height 6
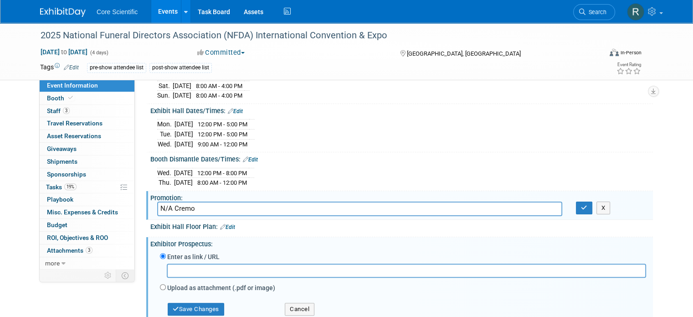
click at [232, 266] on input "text" at bounding box center [407, 270] width 480 height 14
paste input "chrome-extension://efaidnbmnnnibpcajpcglclefindmkaj/[URL][DOMAIN_NAME]"
type input "chrome-extension://efaidnbmnnnibpcajpcglclefindmkaj/[URL][DOMAIN_NAME]"
click at [212, 303] on button "Save Changes" at bounding box center [196, 309] width 57 height 13
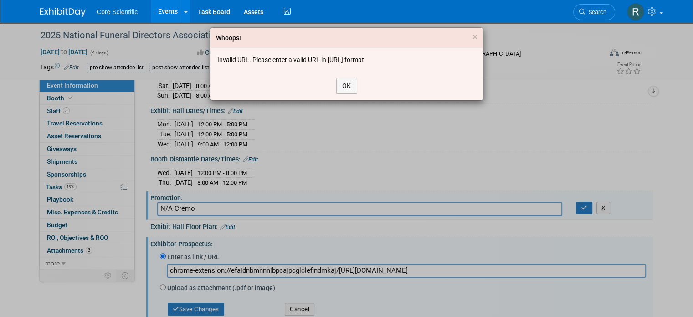
click at [347, 100] on div "Whoops! × Invalid URL. Please enter a valid URL in [URL] format OK" at bounding box center [347, 63] width 274 height 73
click at [352, 84] on button "OK" at bounding box center [346, 85] width 21 height 15
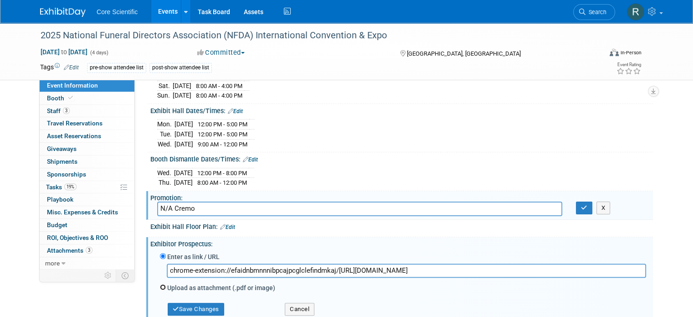
click at [160, 284] on input "Upload as attachment (.pdf or image)" at bounding box center [163, 287] width 6 height 6
radio input "true"
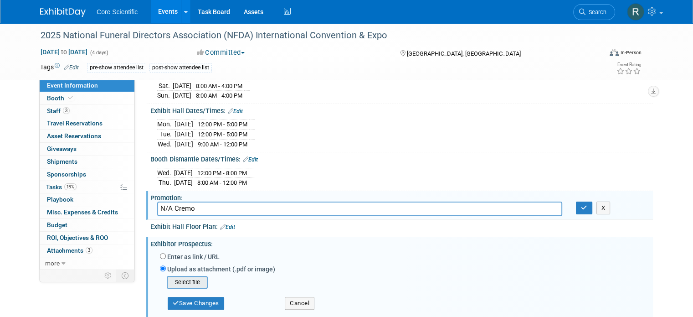
click at [186, 277] on input "file" at bounding box center [152, 282] width 108 height 11
type input "C:\fakepath\2025Prospectus.pdf"
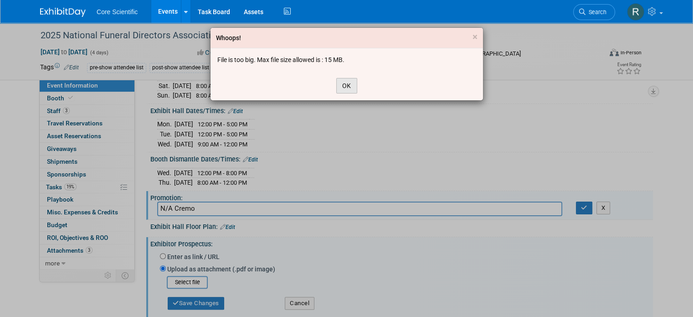
click at [348, 83] on button "OK" at bounding box center [346, 85] width 21 height 15
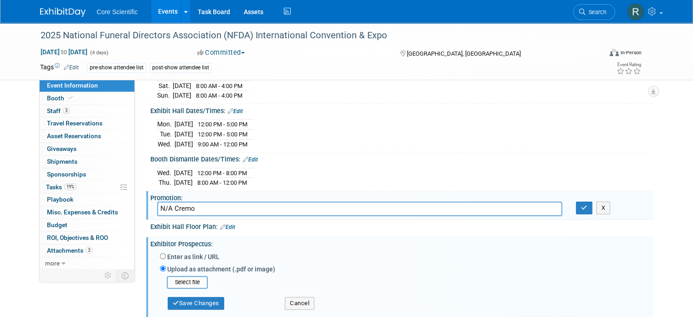
click at [160, 255] on div "Enter as link / URL" at bounding box center [403, 257] width 486 height 12
click at [160, 253] on input "Enter as link / URL" at bounding box center [163, 256] width 6 height 6
radio input "true"
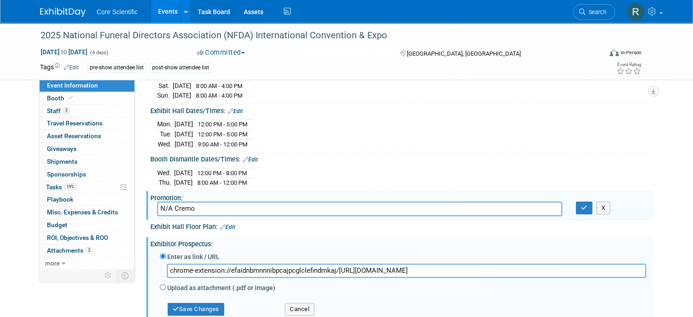
click at [176, 263] on input "chrome-extension://efaidnbmnnnibpcajpcglclefindmkaj/[URL][DOMAIN_NAME]" at bounding box center [407, 270] width 480 height 14
paste input "text"
type input "[URL][DOMAIN_NAME]"
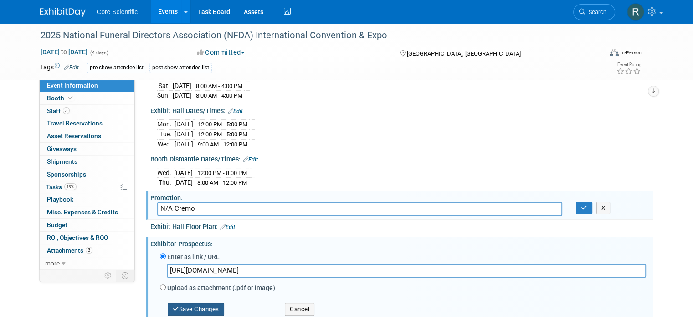
click at [205, 303] on button "Save Changes" at bounding box center [196, 309] width 57 height 13
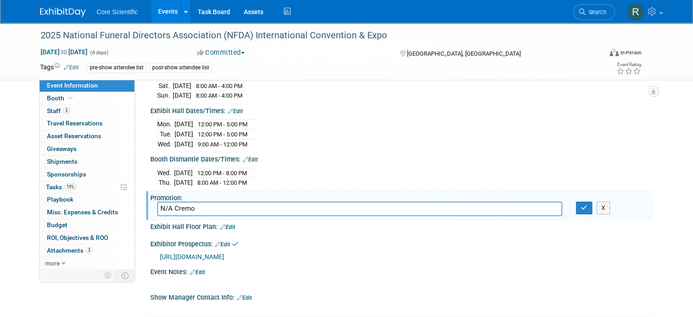
click at [224, 253] on span "[URL][DOMAIN_NAME]" at bounding box center [192, 256] width 64 height 7
click at [64, 187] on span "19%" at bounding box center [70, 186] width 12 height 7
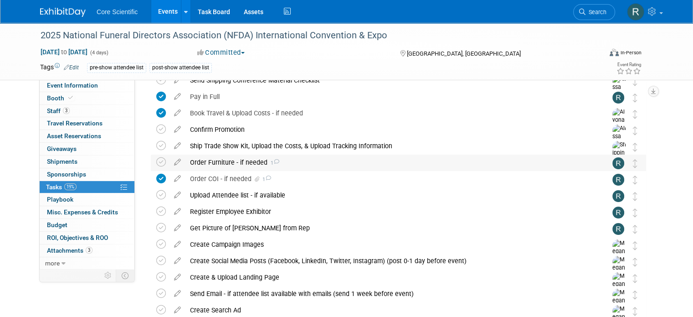
scroll to position [91, 0]
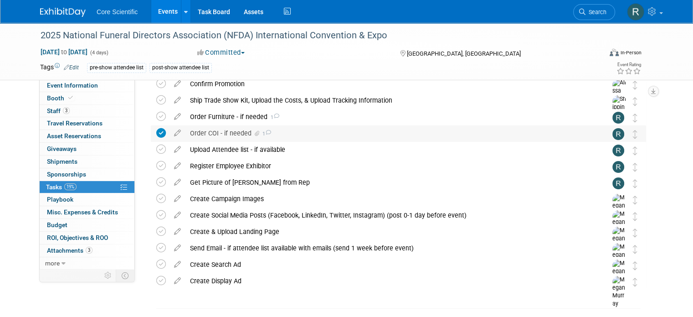
click at [261, 134] on span "1" at bounding box center [266, 134] width 10 height 6
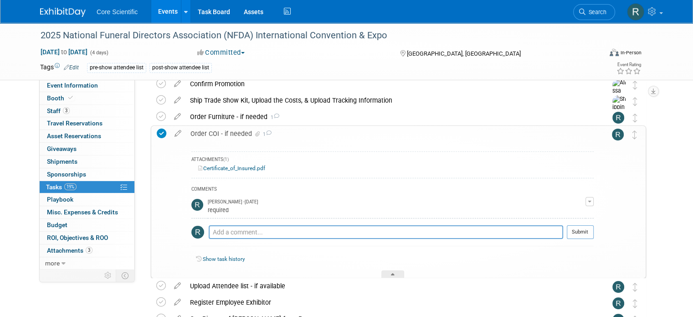
click at [253, 134] on div "Order COI - if needed 1" at bounding box center [390, 133] width 408 height 15
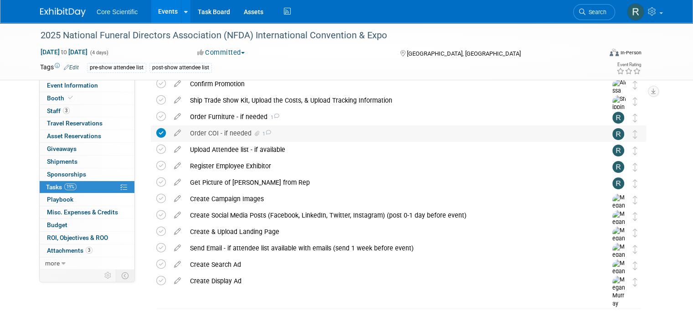
click at [261, 134] on span "1" at bounding box center [266, 134] width 10 height 6
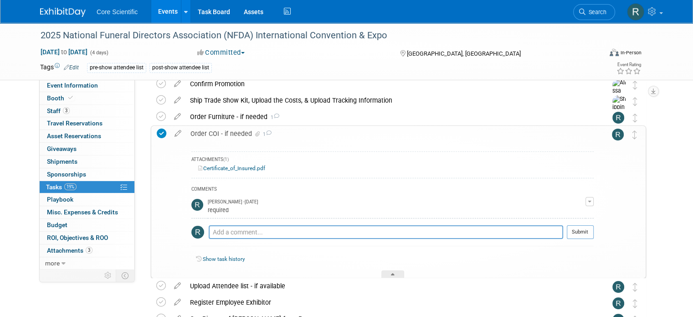
click at [253, 134] on div "Order COI - if needed 1" at bounding box center [390, 133] width 408 height 15
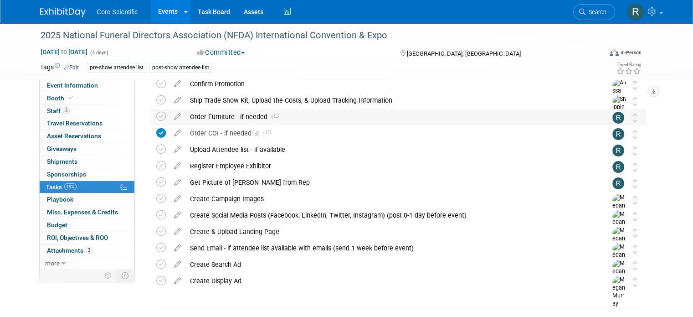
click at [268, 119] on span "1" at bounding box center [274, 117] width 12 height 6
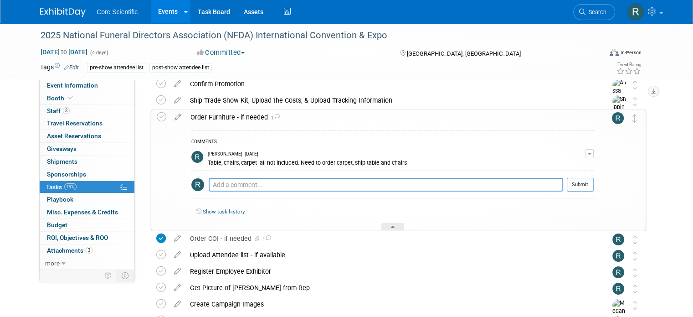
click at [268, 120] on span "1" at bounding box center [274, 118] width 12 height 6
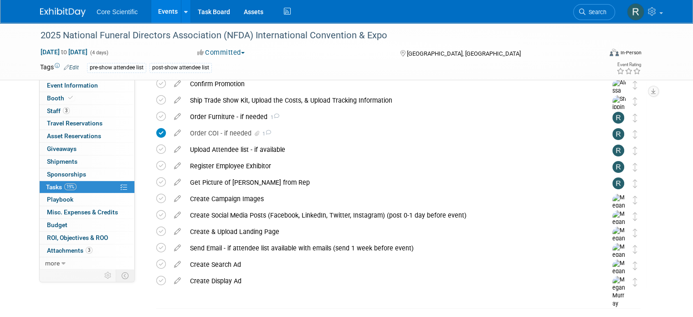
click at [64, 67] on icon at bounding box center [66, 67] width 5 height 6
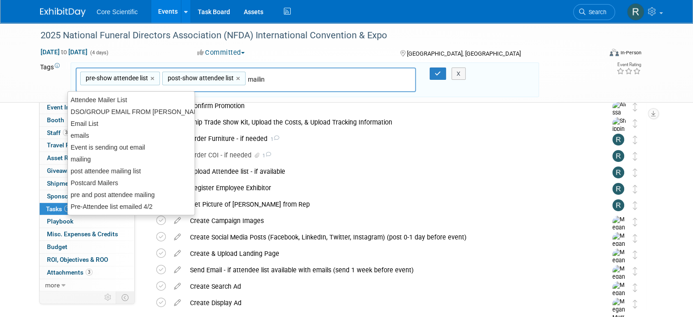
type input "mailing"
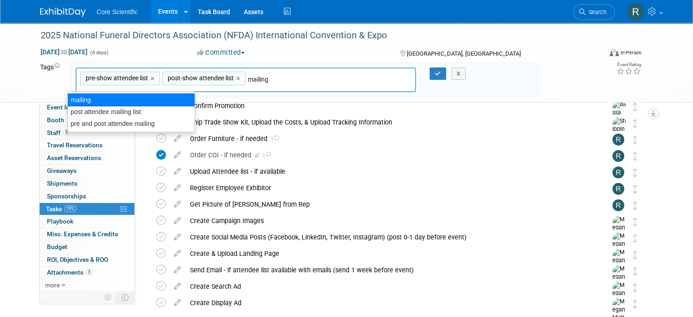
click at [173, 99] on div "mailing" at bounding box center [131, 99] width 128 height 13
type input "pre-show attendee list, post-show attendee list, mailing"
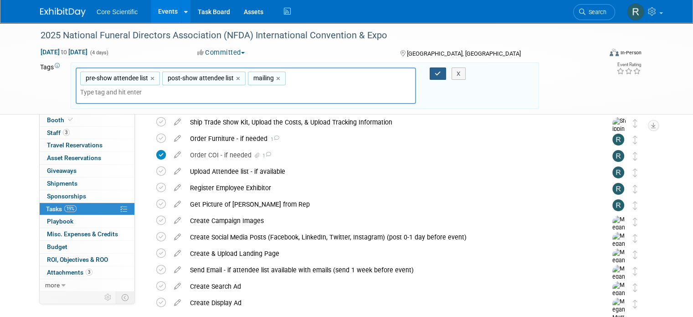
click at [437, 72] on icon "button" at bounding box center [438, 74] width 6 height 6
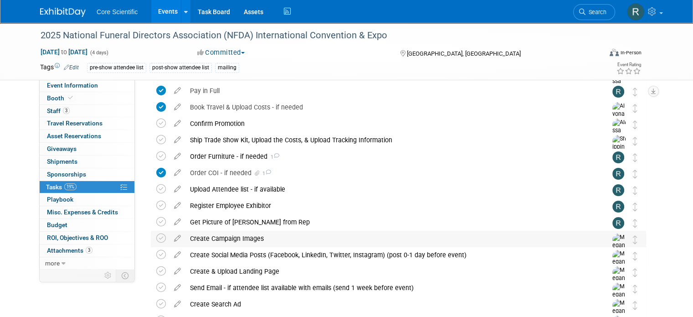
scroll to position [0, 0]
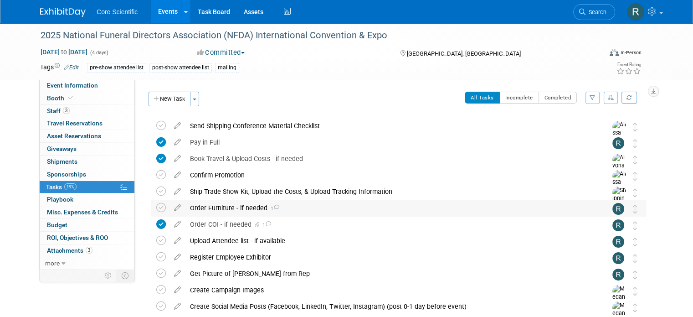
click at [274, 207] on icon at bounding box center [277, 207] width 6 height 5
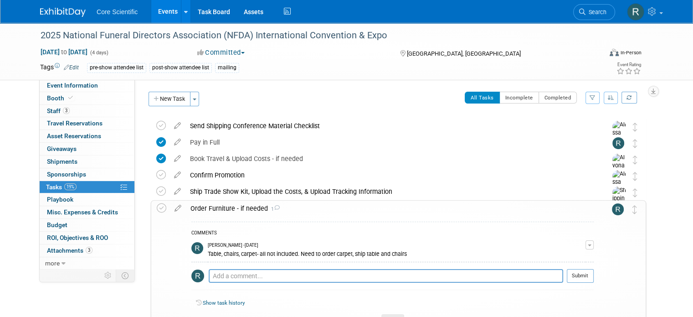
click at [274, 207] on icon at bounding box center [277, 207] width 6 height 5
